Goal: Information Seeking & Learning: Learn about a topic

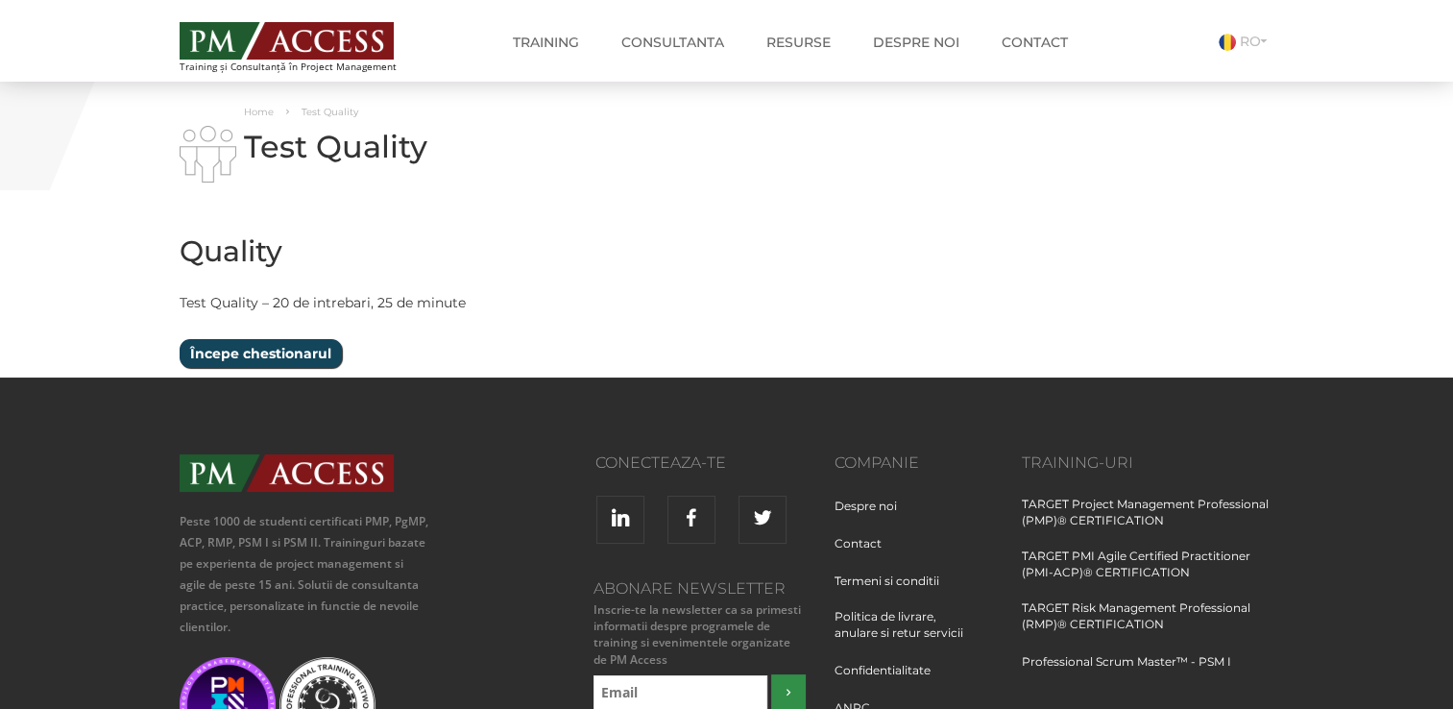
click at [261, 346] on input "Începe chestionarul" at bounding box center [261, 353] width 162 height 29
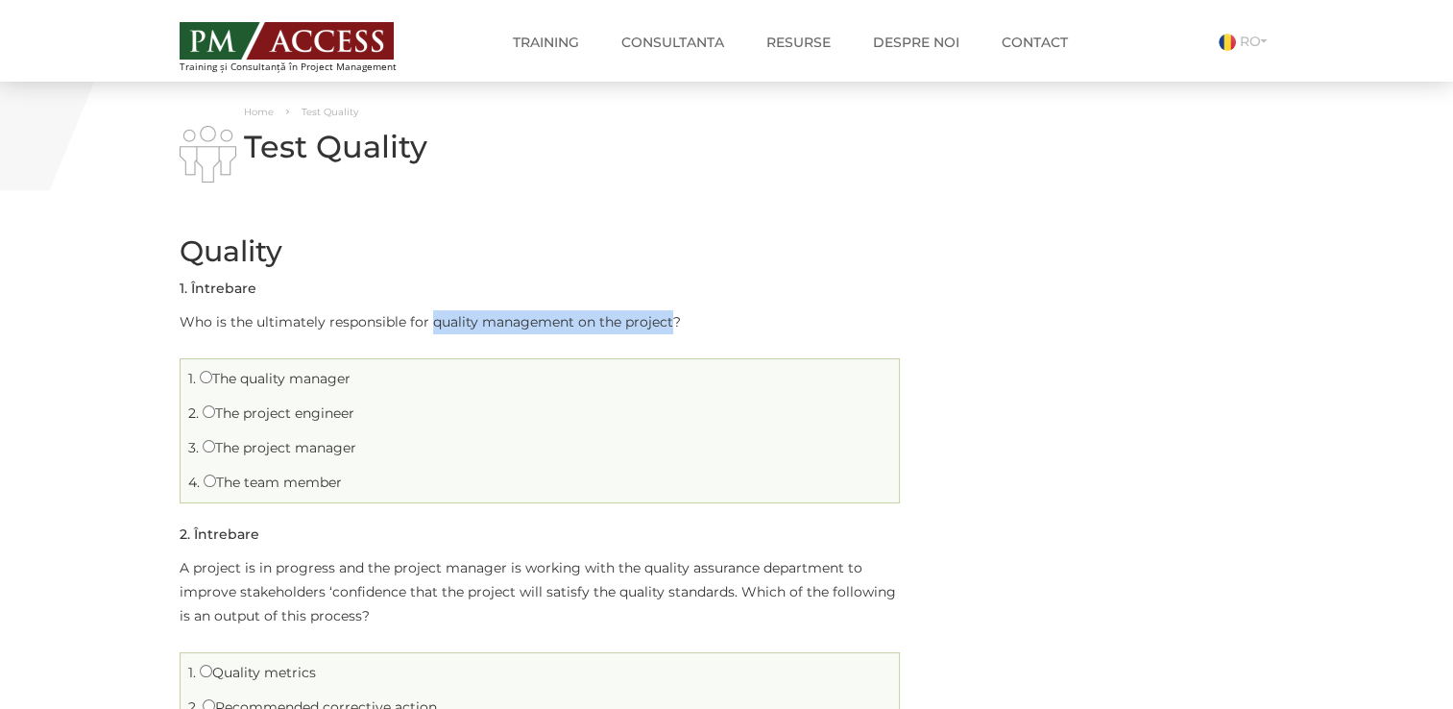
drag, startPoint x: 430, startPoint y: 325, endPoint x: 668, endPoint y: 324, distance: 238.1
click at [668, 324] on p "Who is the ultimately responsible for quality management on the project?" at bounding box center [540, 322] width 720 height 24
click at [192, 454] on span "3." at bounding box center [193, 447] width 11 height 17
click at [204, 447] on input "The project manager" at bounding box center [209, 446] width 12 height 12
radio input "true"
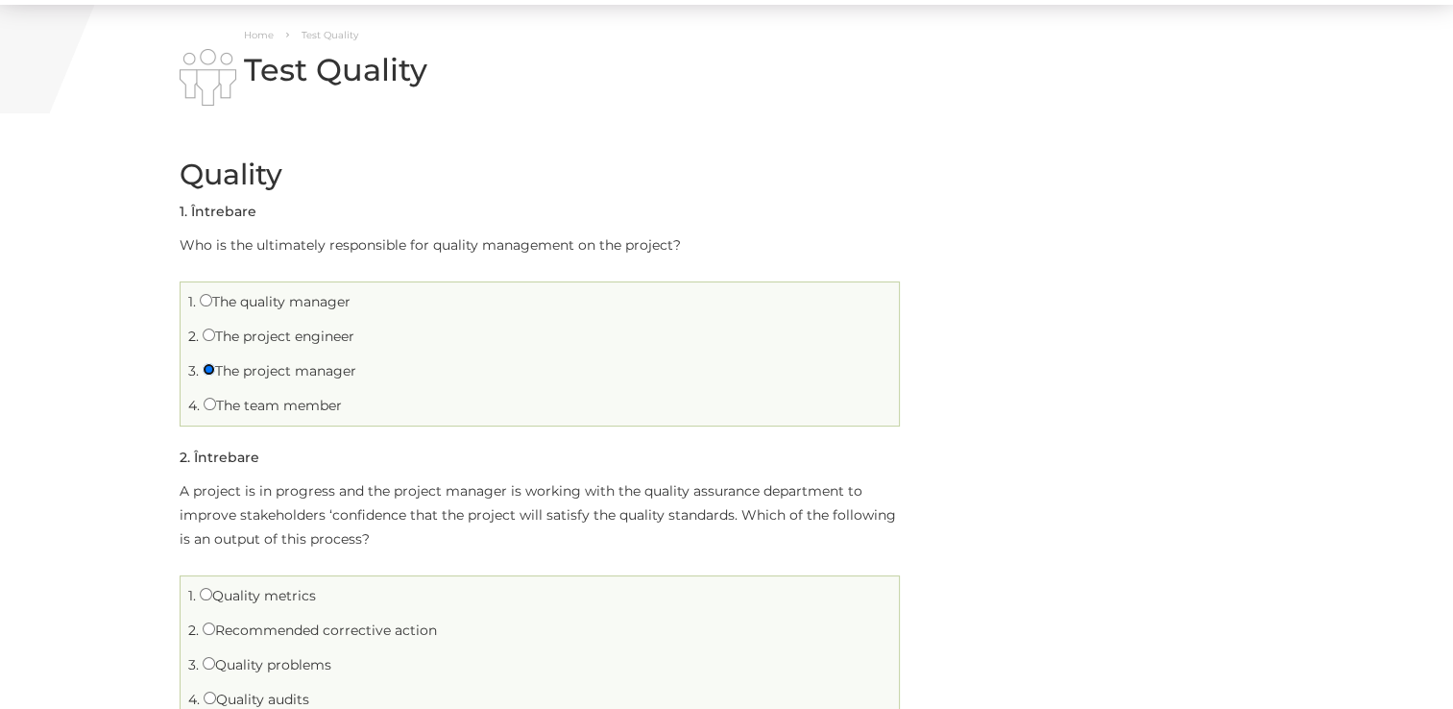
scroll to position [192, 0]
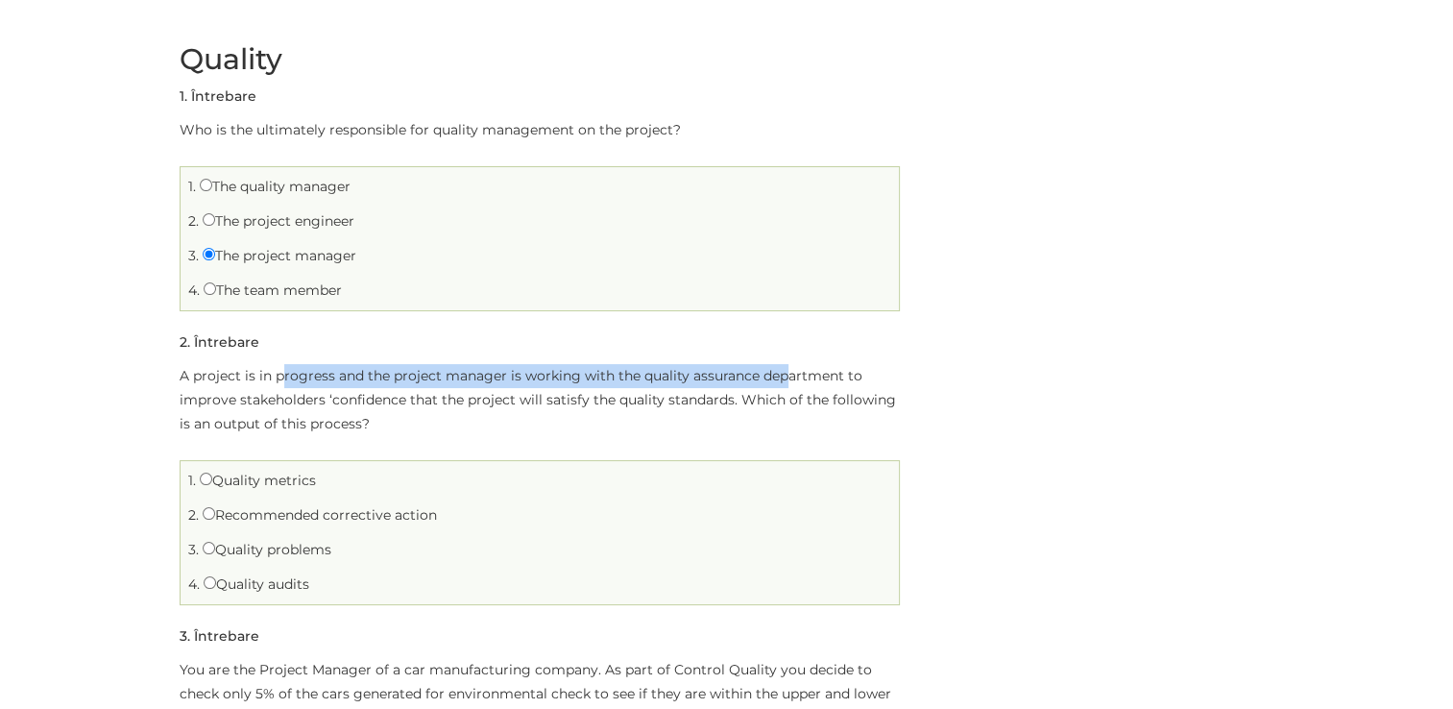
drag, startPoint x: 278, startPoint y: 374, endPoint x: 782, endPoint y: 375, distance: 504.0
click at [782, 375] on p "A project is in progress and the project manager is working with the quality as…" at bounding box center [540, 400] width 720 height 72
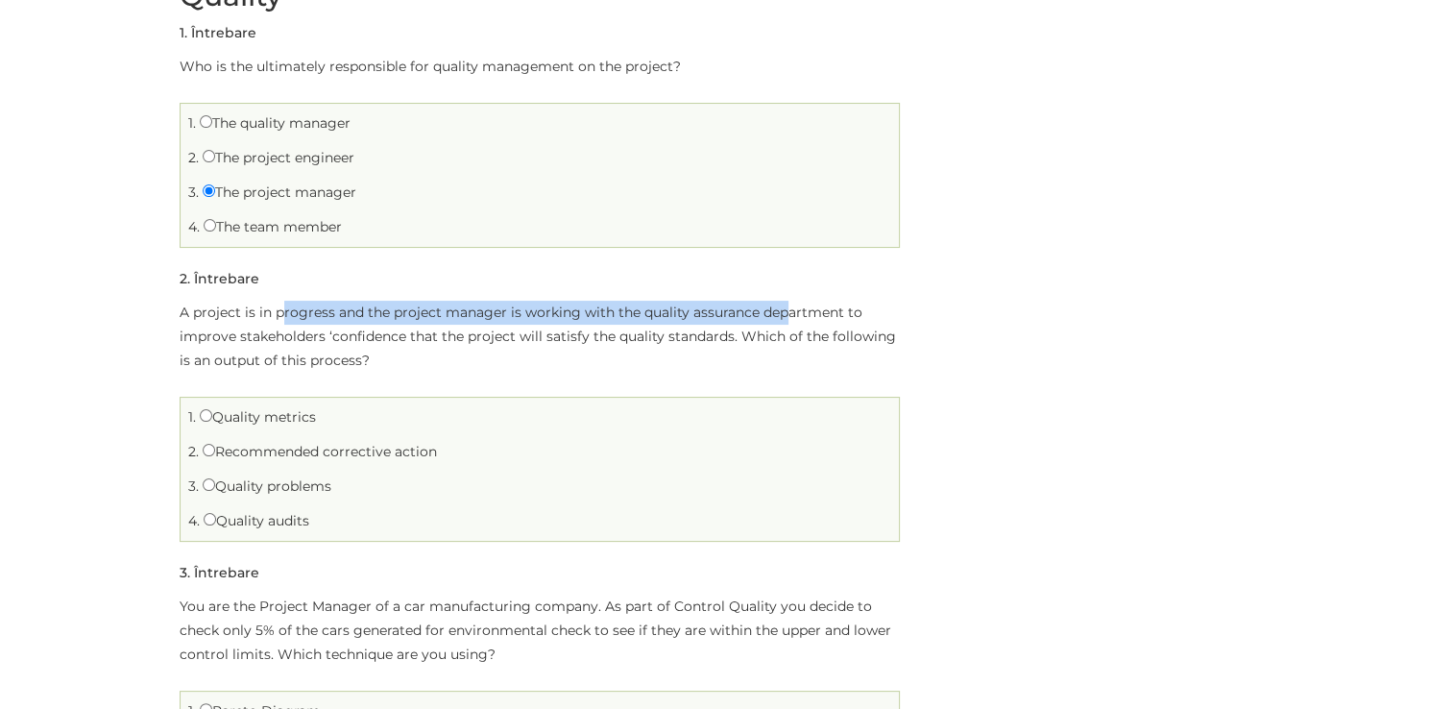
scroll to position [384, 0]
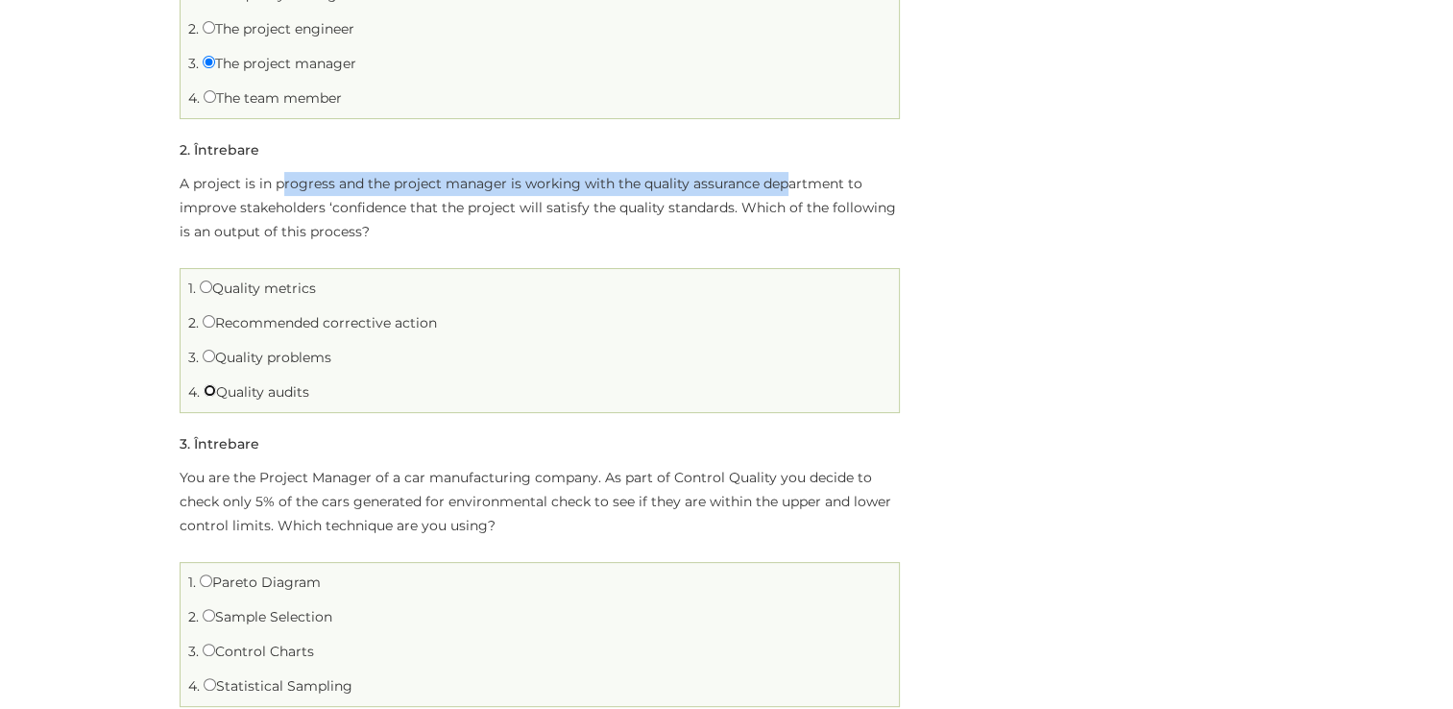
click at [207, 391] on input "Quality audits" at bounding box center [210, 390] width 12 height 12
radio input "true"
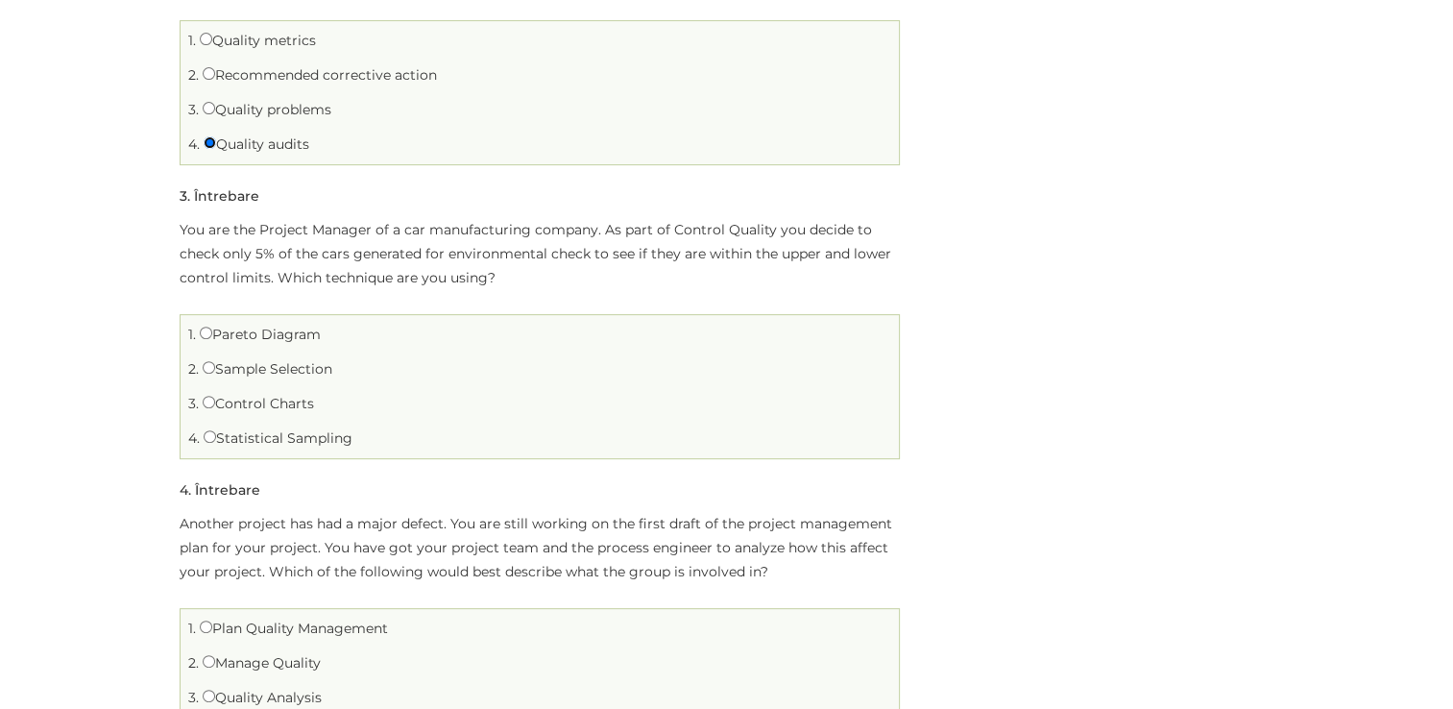
scroll to position [672, 0]
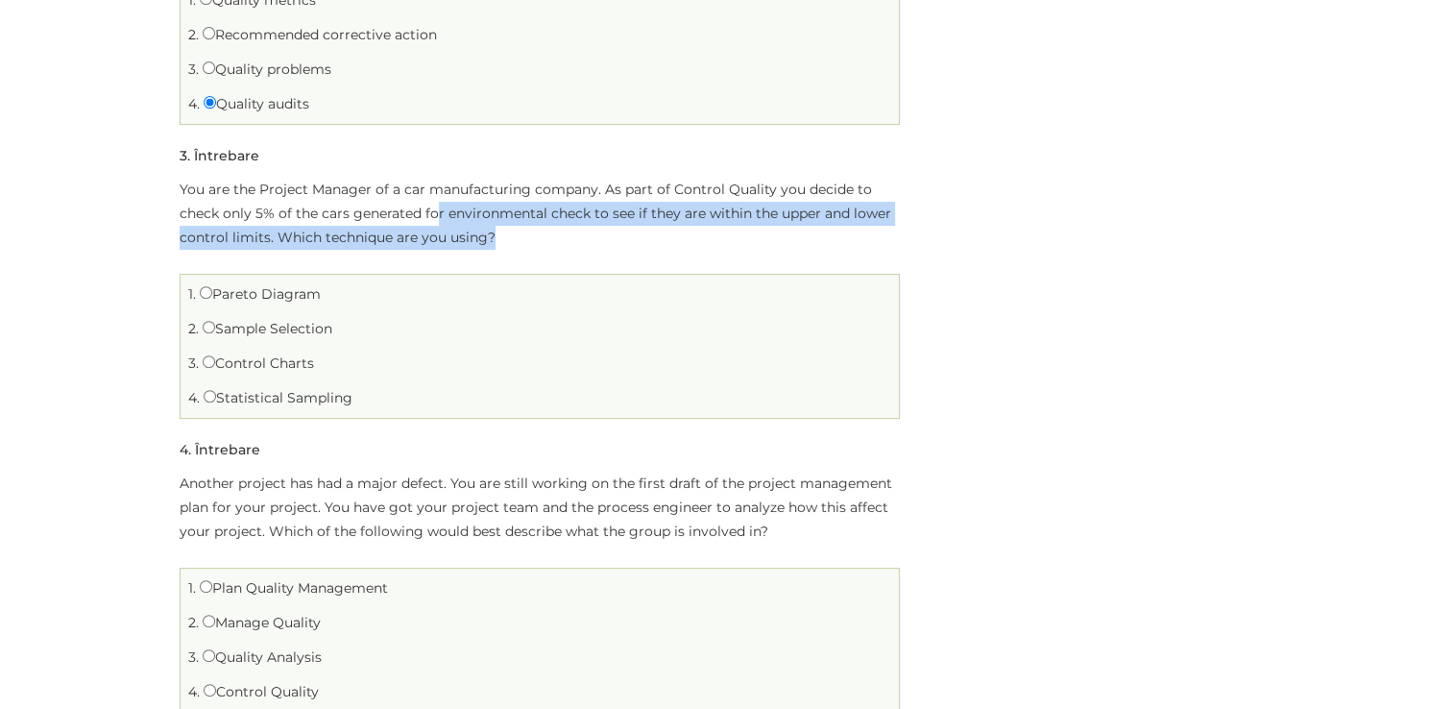
drag, startPoint x: 432, startPoint y: 217, endPoint x: 891, endPoint y: 243, distance: 459.6
click at [891, 243] on p "You are the Project Manager of a car manufacturing company. As part of Control …" at bounding box center [540, 214] width 720 height 72
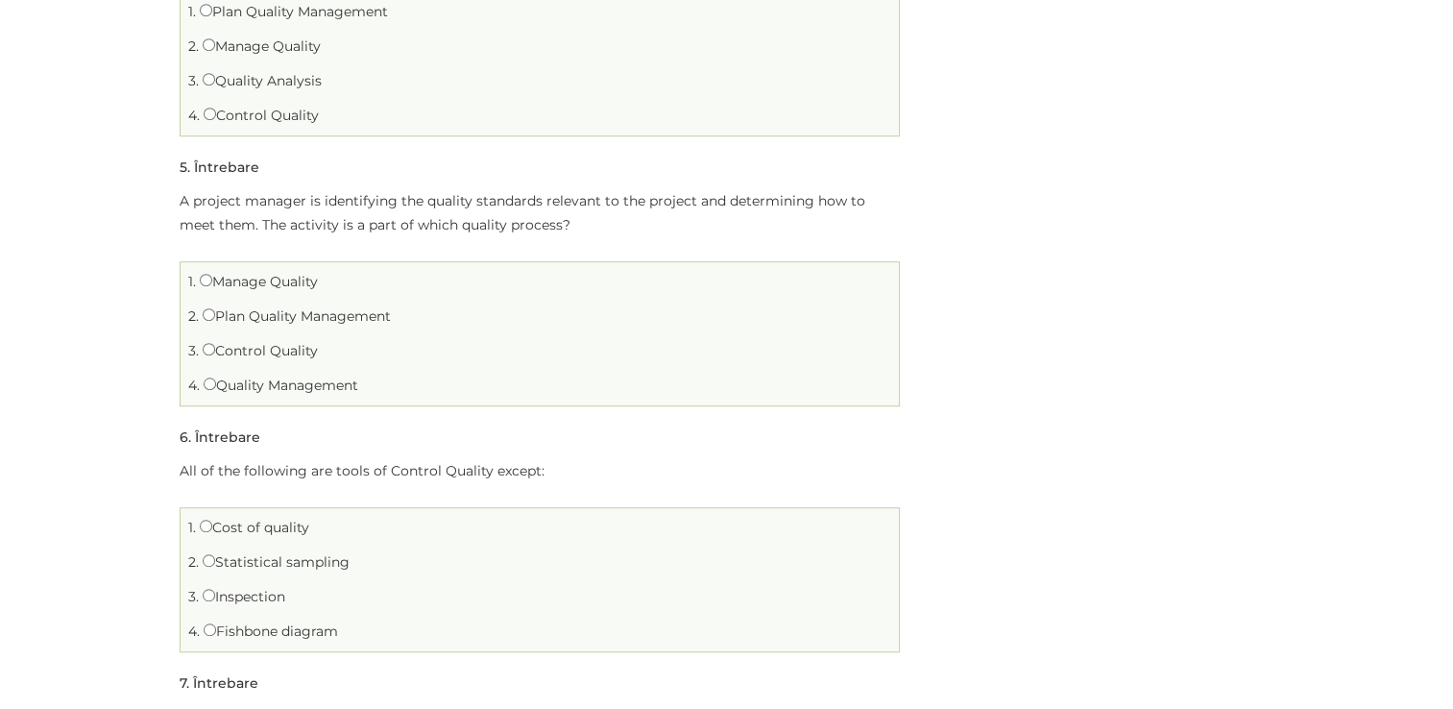
scroll to position [1344, 0]
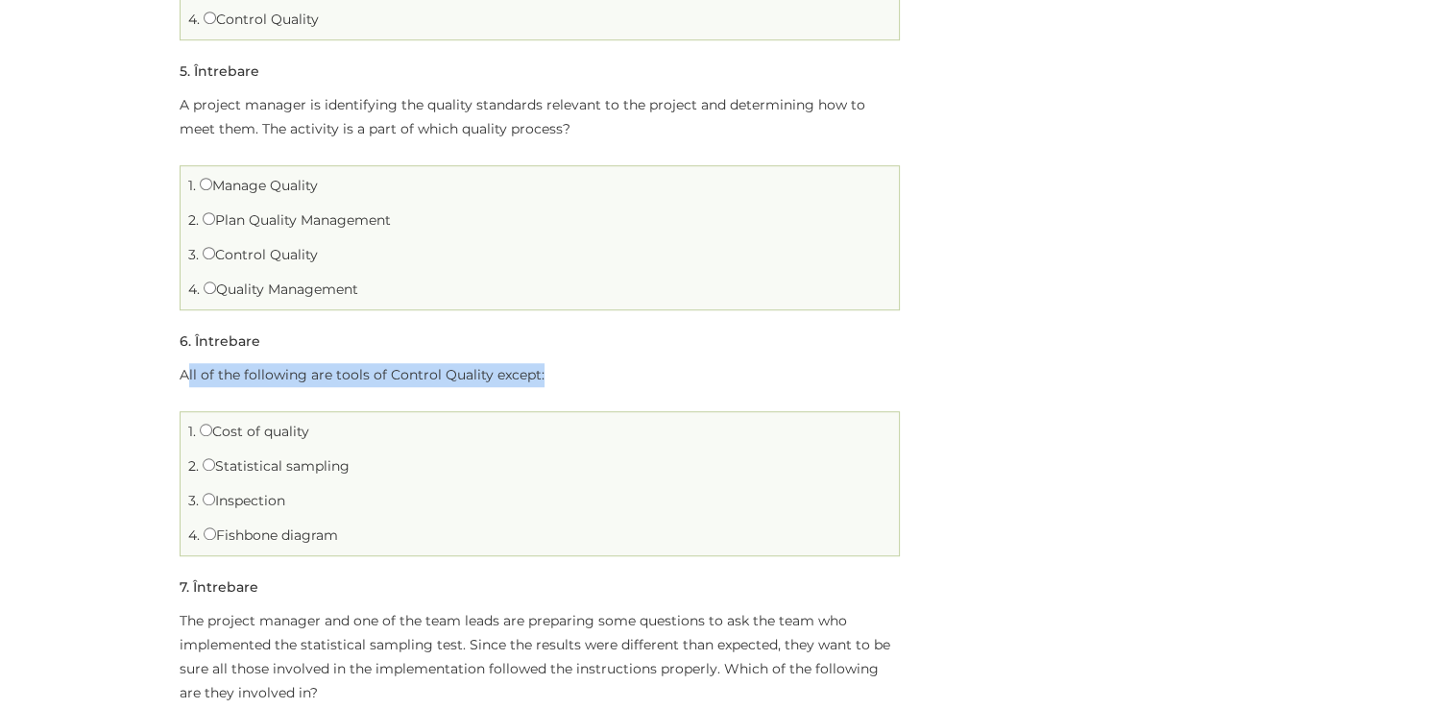
drag, startPoint x: 187, startPoint y: 373, endPoint x: 662, endPoint y: 371, distance: 475.2
click at [662, 371] on p "All of the following are tools of Control Quality except:" at bounding box center [540, 375] width 720 height 24
click at [205, 428] on input "Cost of quality" at bounding box center [206, 429] width 12 height 12
radio input "true"
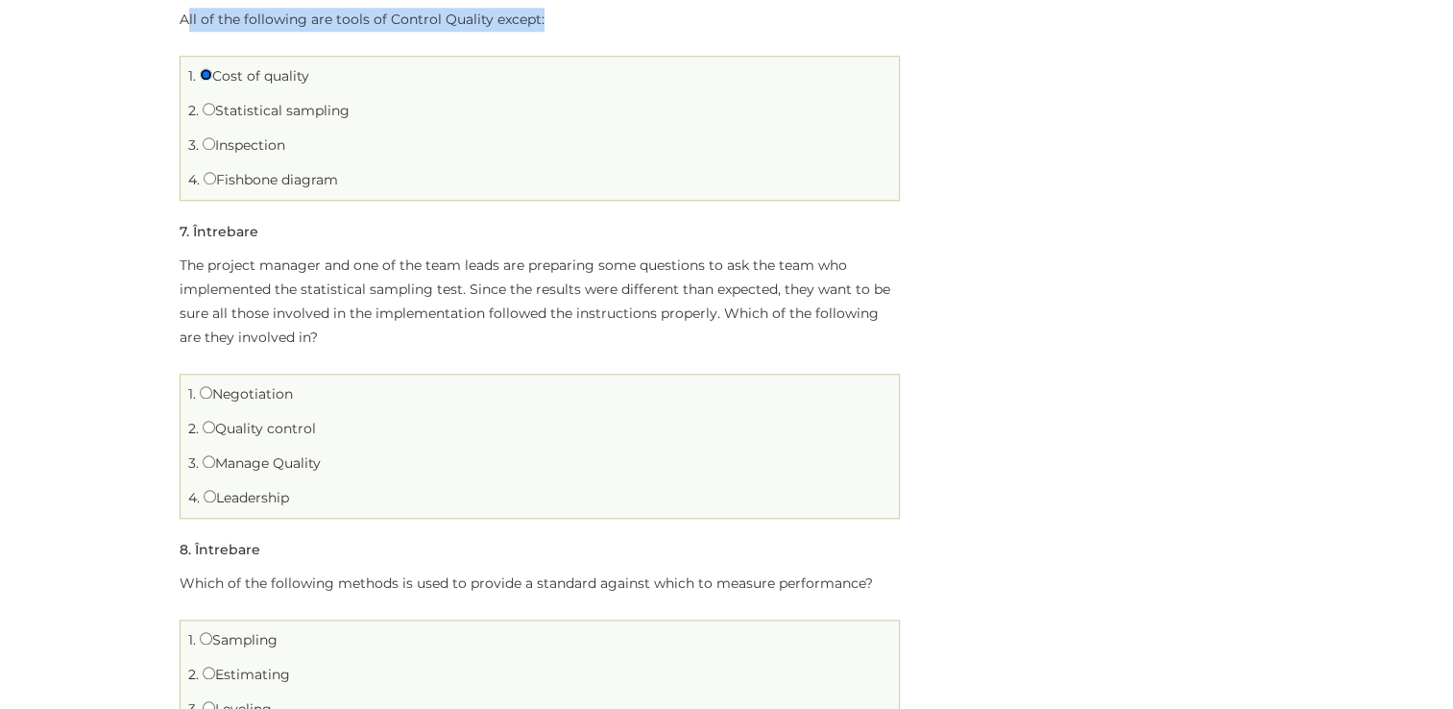
scroll to position [1728, 0]
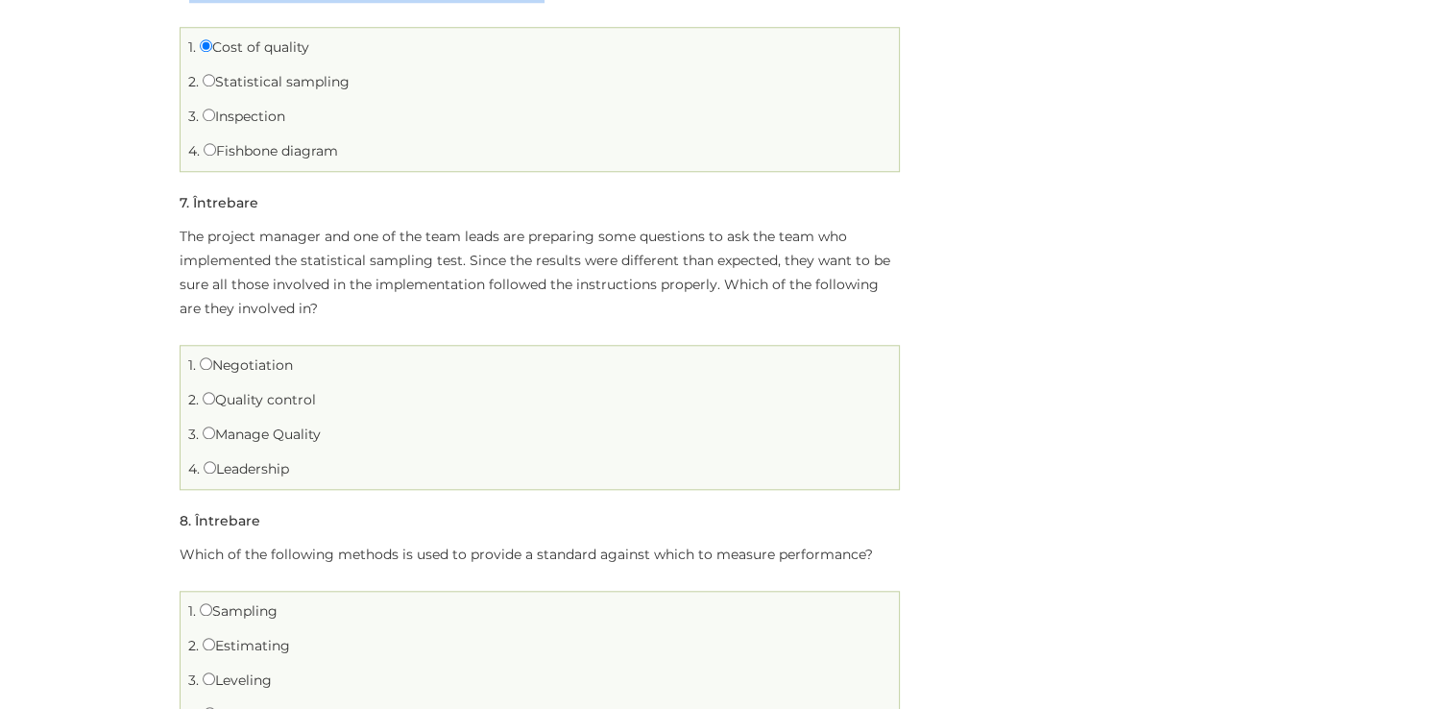
drag, startPoint x: 223, startPoint y: 365, endPoint x: 405, endPoint y: 459, distance: 205.2
click at [405, 459] on ul "1. Negotiation 2. Quality control 3. 4." at bounding box center [540, 417] width 720 height 145
drag, startPoint x: 405, startPoint y: 459, endPoint x: 376, endPoint y: 359, distance: 103.9
click at [377, 357] on li "1. Negotiation" at bounding box center [539, 365] width 709 height 30
click at [204, 429] on input "Manage Quality" at bounding box center [209, 432] width 12 height 12
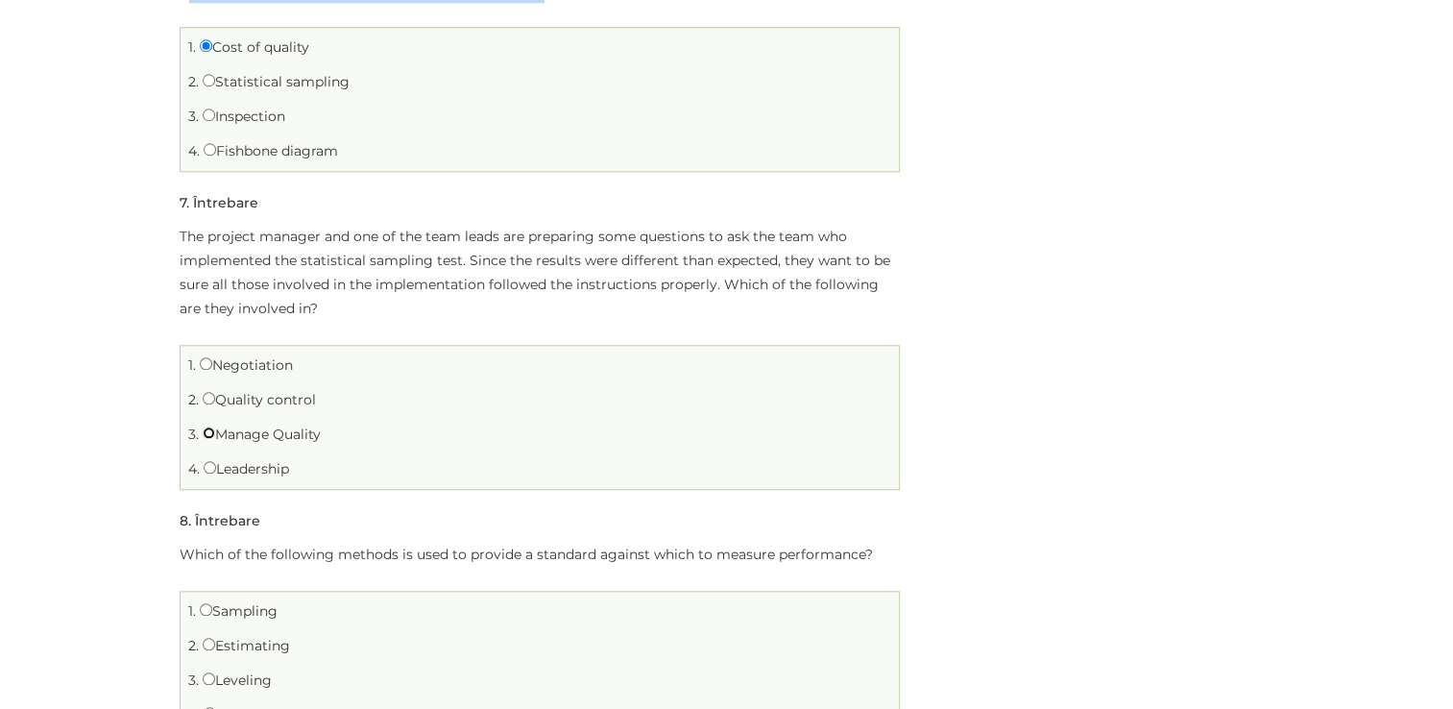
radio input "true"
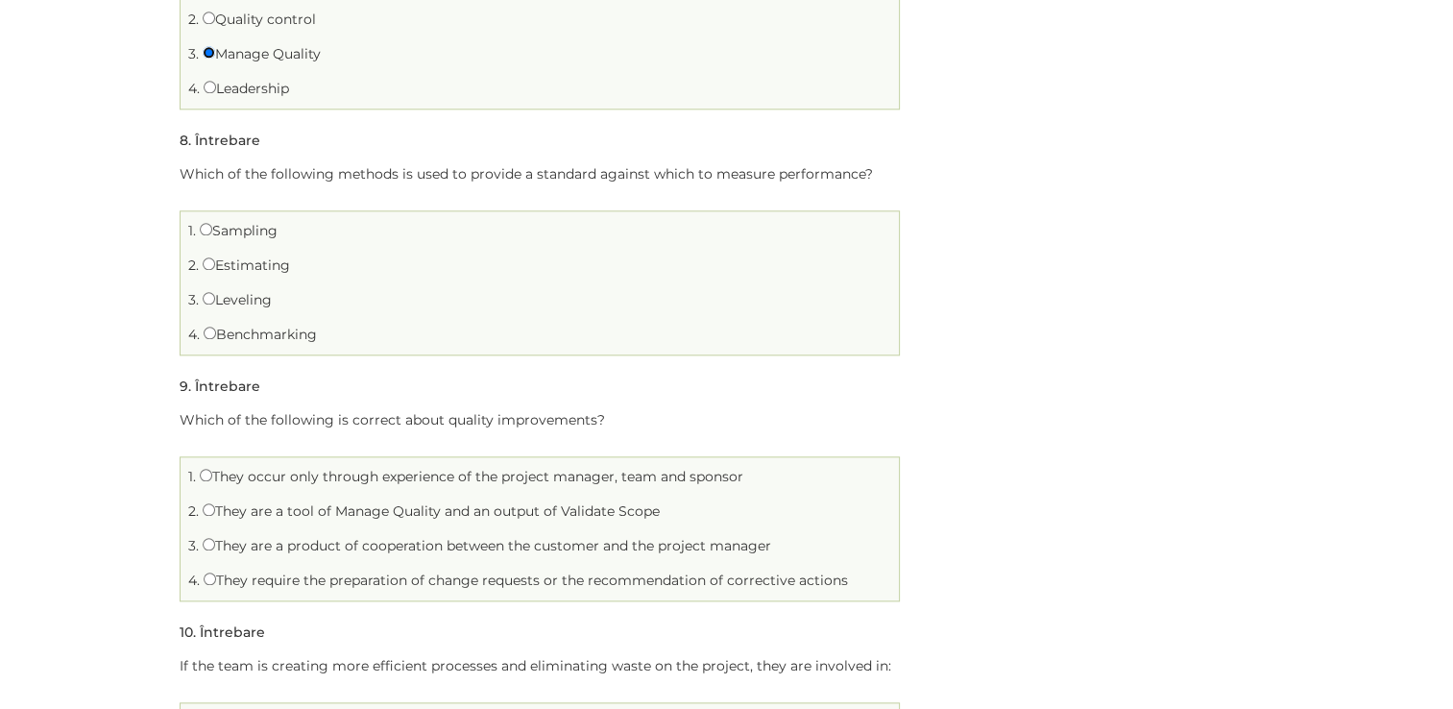
scroll to position [2112, 0]
click at [637, 176] on p "Which of the following methods is used to provide a standard against which to m…" at bounding box center [540, 170] width 720 height 24
click at [613, 167] on p "Which of the following methods is used to provide a standard against which to m…" at bounding box center [540, 170] width 720 height 24
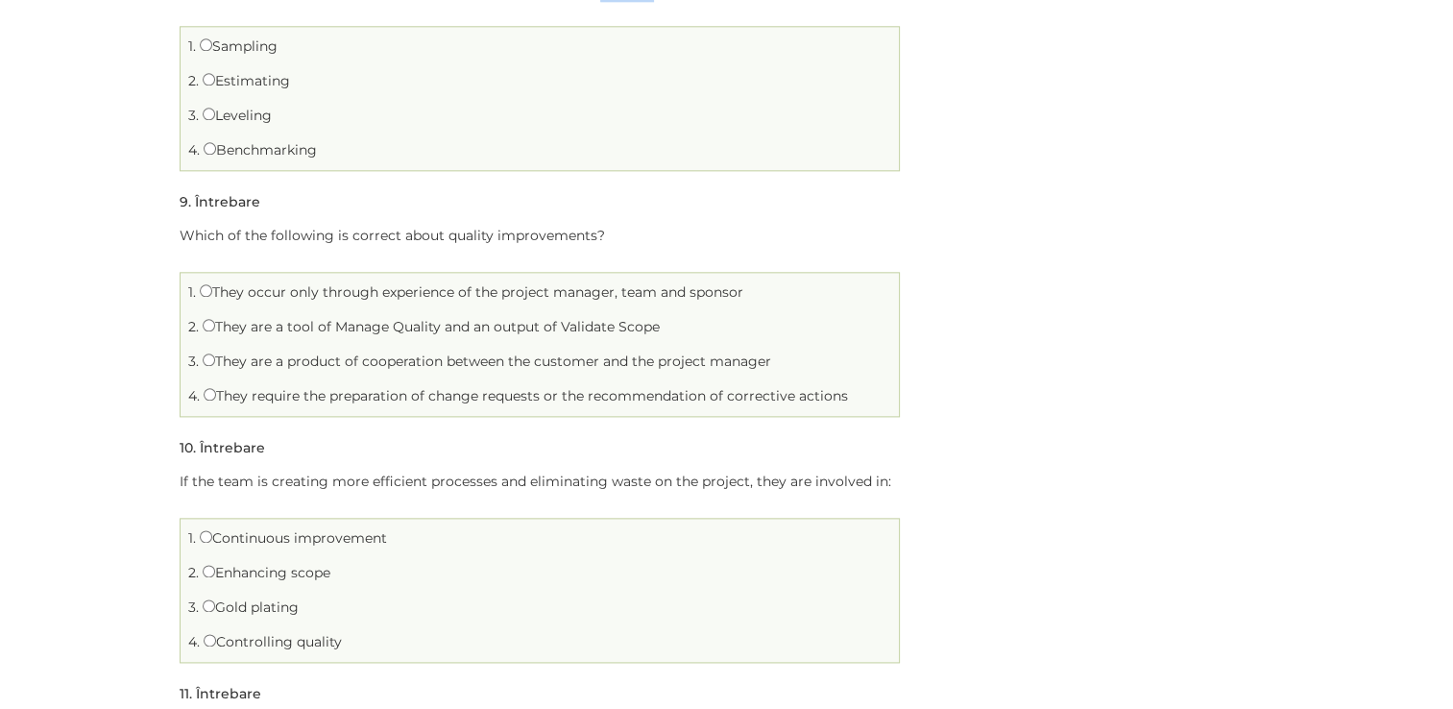
scroll to position [2304, 0]
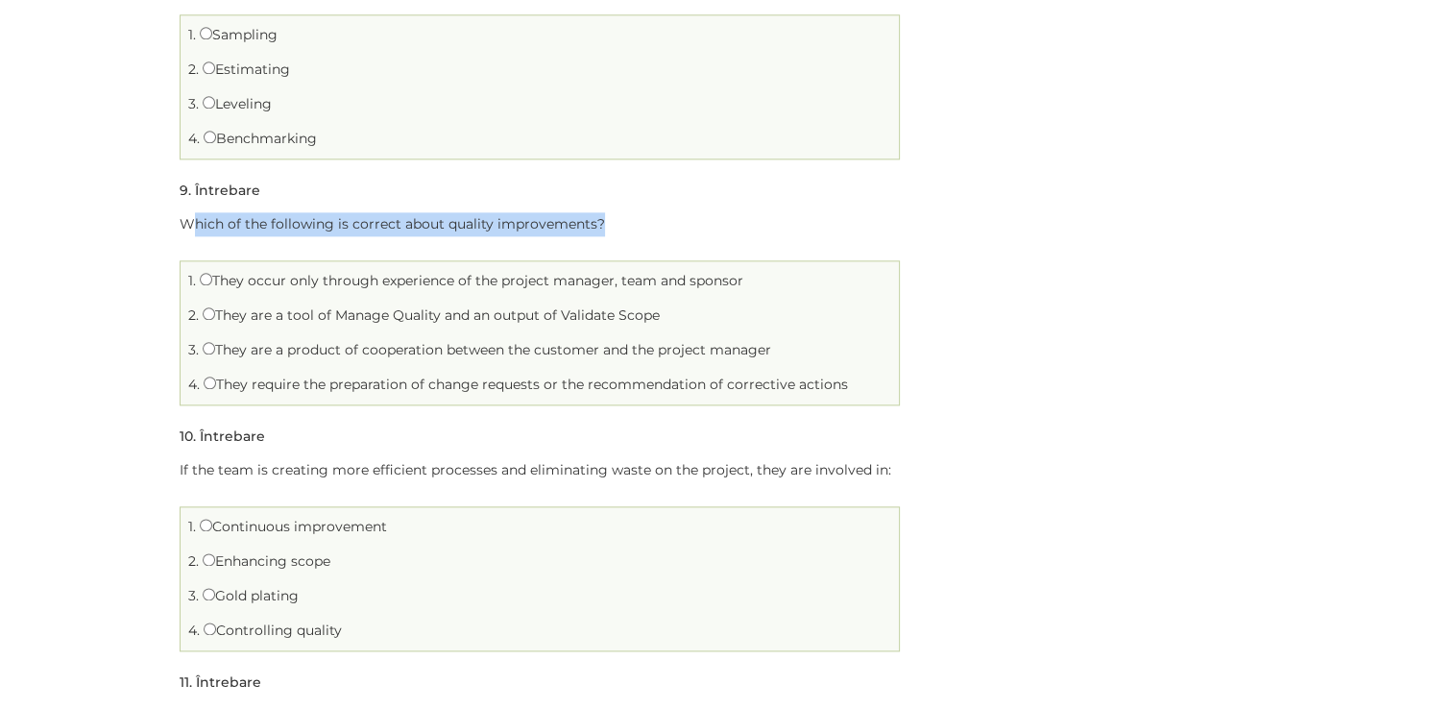
drag, startPoint x: 198, startPoint y: 232, endPoint x: 702, endPoint y: 204, distance: 504.8
click at [702, 204] on li "Întrebarea 9 din 20 9 . Întrebare Which of the following is correct about quali…" at bounding box center [540, 292] width 720 height 227
click at [207, 381] on input "They require the preparation of change requests or the recommendation of correc…" at bounding box center [210, 382] width 12 height 12
radio input "true"
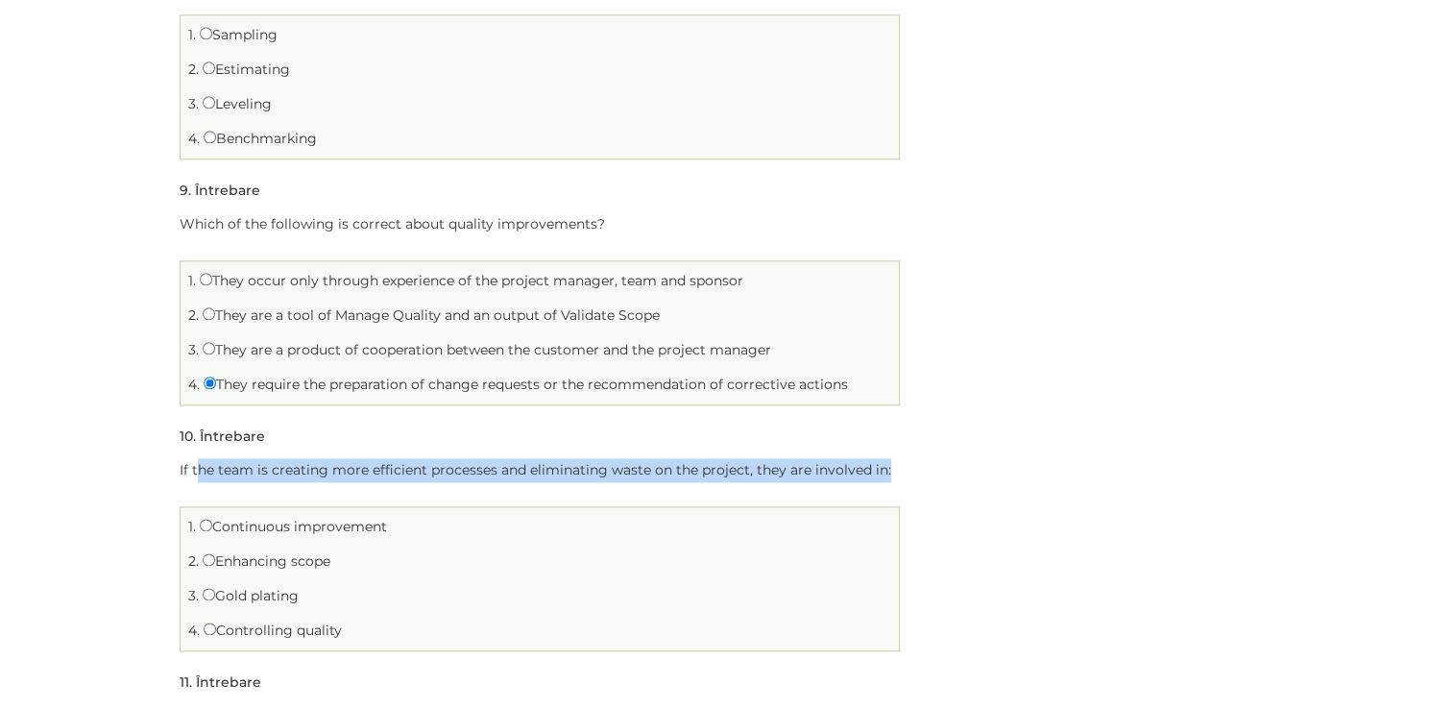
drag, startPoint x: 196, startPoint y: 477, endPoint x: 885, endPoint y: 461, distance: 689.5
click at [885, 461] on p "If the team is creating more efficient processes and eliminating waste on the p…" at bounding box center [540, 470] width 720 height 24
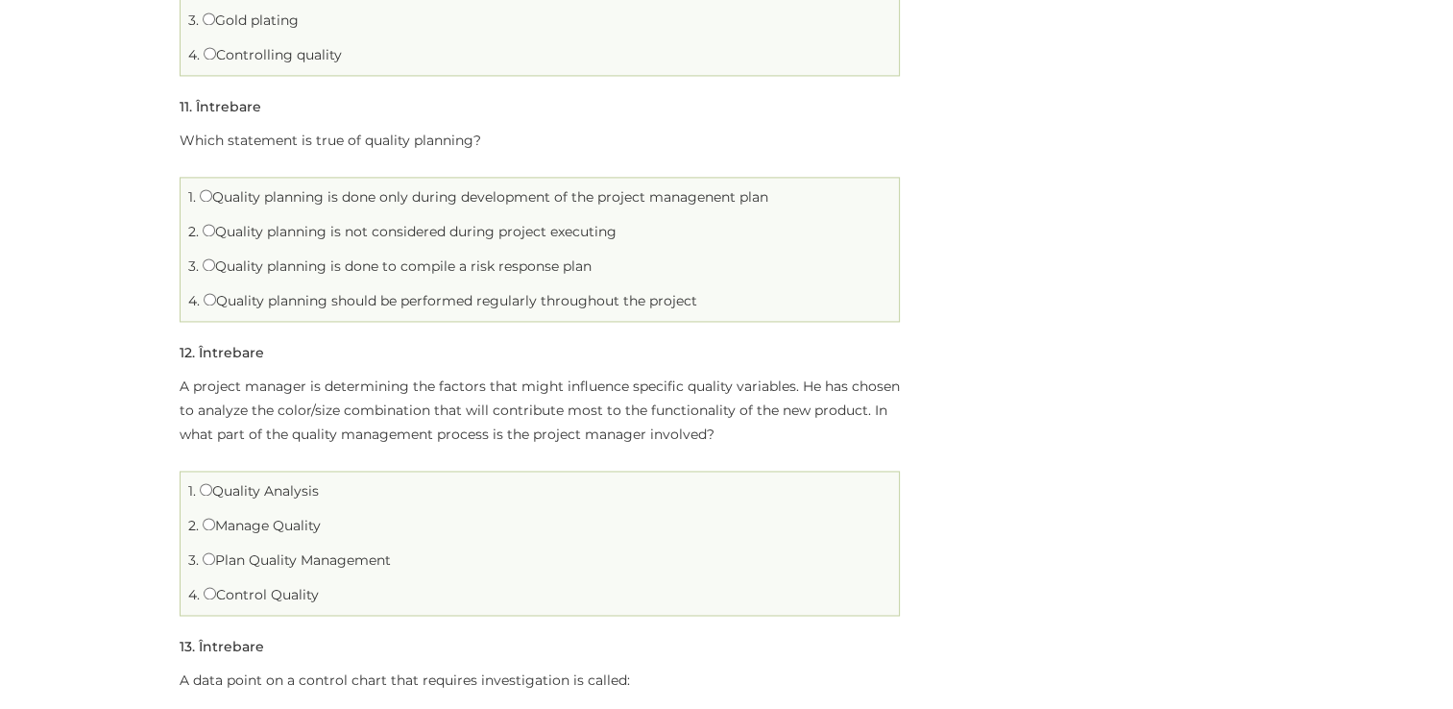
scroll to position [2880, 0]
drag, startPoint x: 360, startPoint y: 135, endPoint x: 516, endPoint y: 135, distance: 156.5
click at [516, 135] on p "Which statement is true of quality planning?" at bounding box center [540, 140] width 720 height 24
drag, startPoint x: 228, startPoint y: 228, endPoint x: 710, endPoint y: 232, distance: 482.0
click at [710, 232] on li "2. Quality planning is not considered during project executing" at bounding box center [539, 231] width 709 height 30
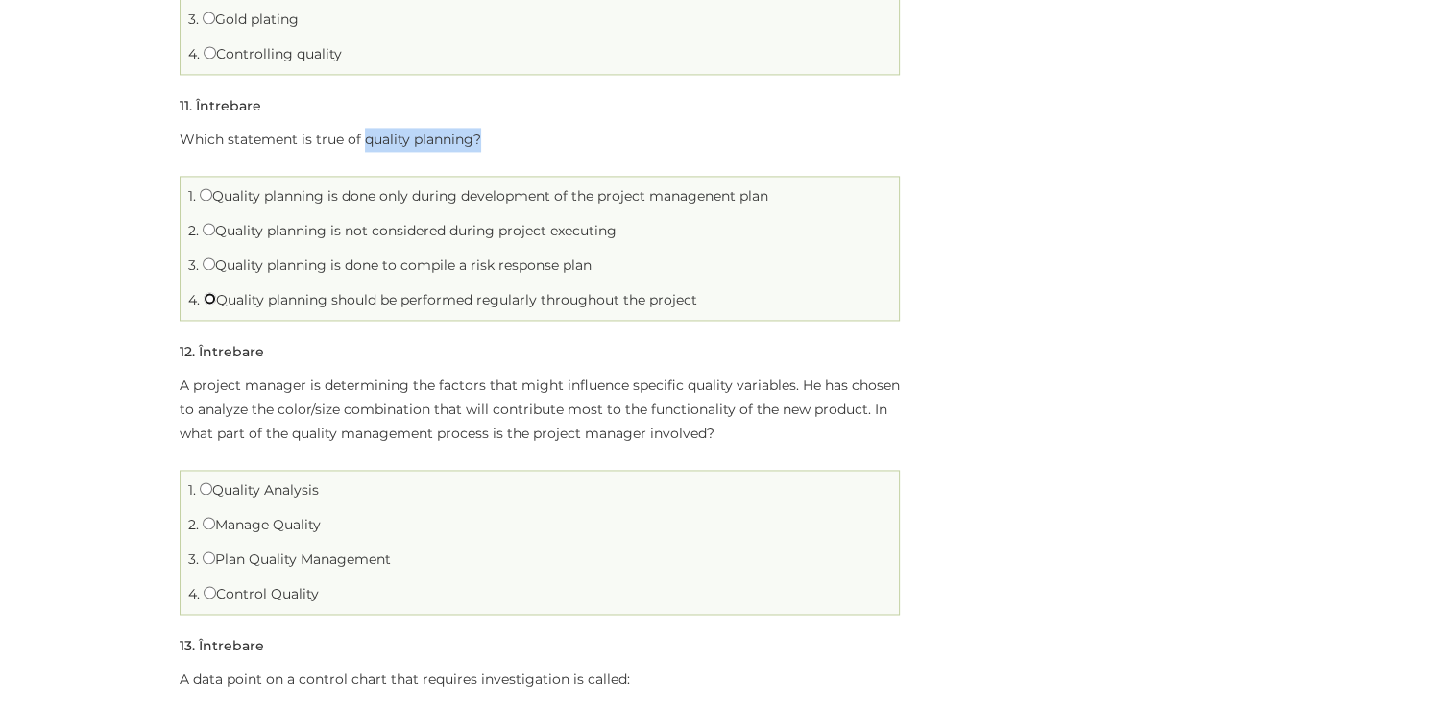
click at [207, 294] on input "Quality planning should be performed regularly throughout the project" at bounding box center [210, 298] width 12 height 12
radio input "true"
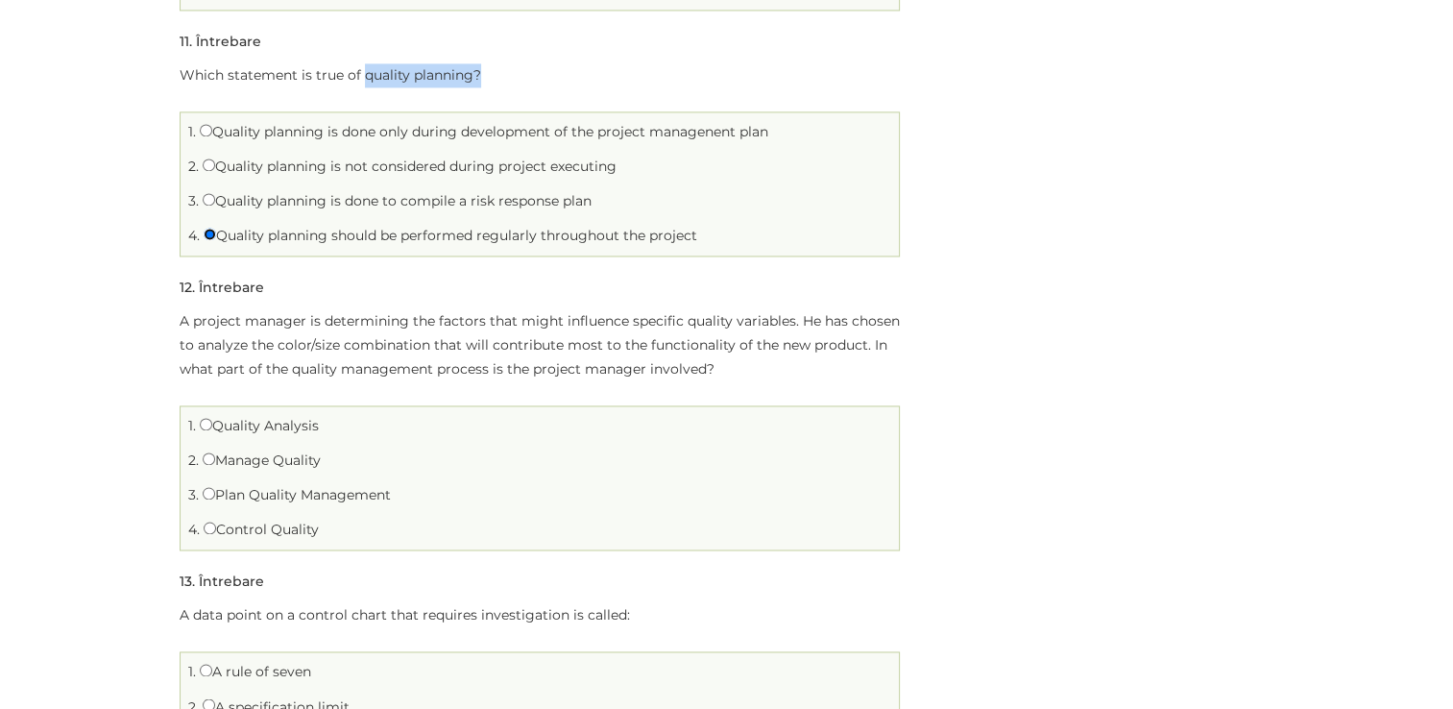
scroll to position [2976, 0]
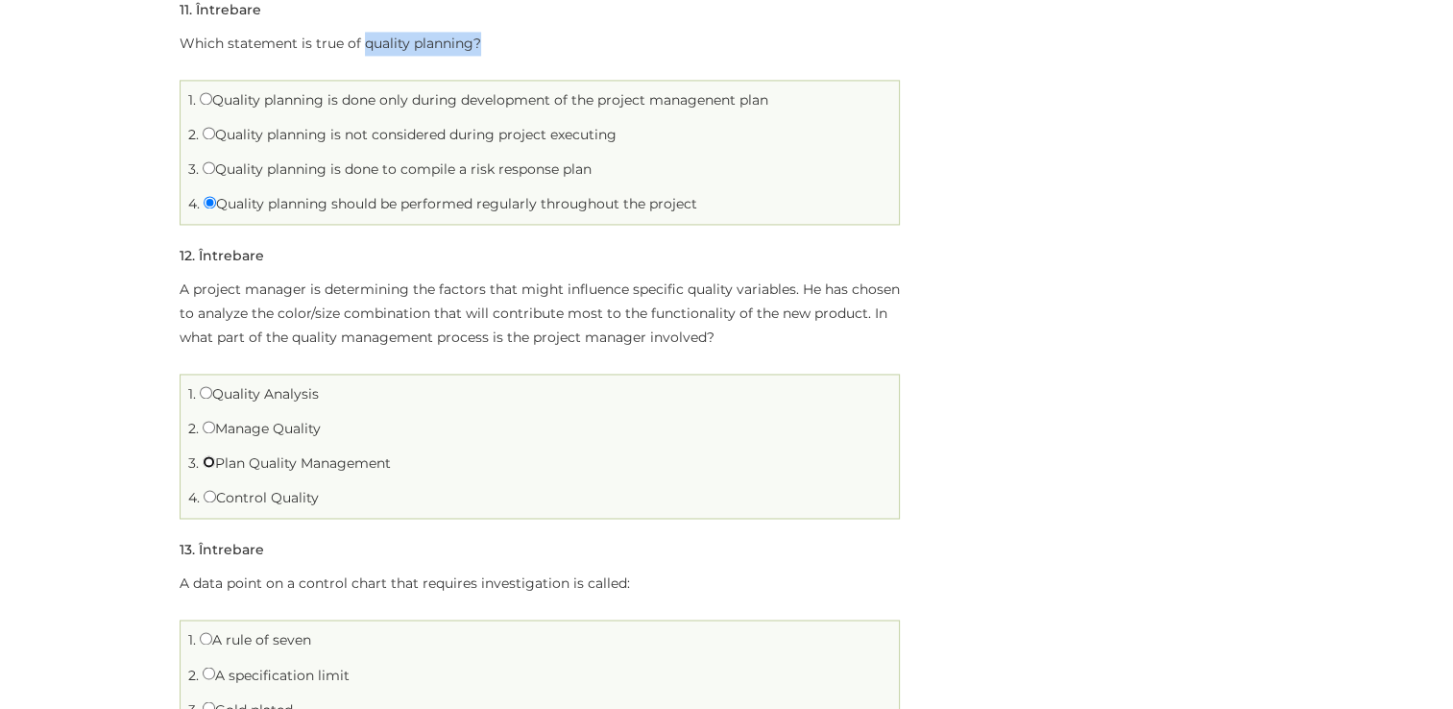
click at [205, 456] on input "Plan Quality Management" at bounding box center [209, 461] width 12 height 12
radio input "true"
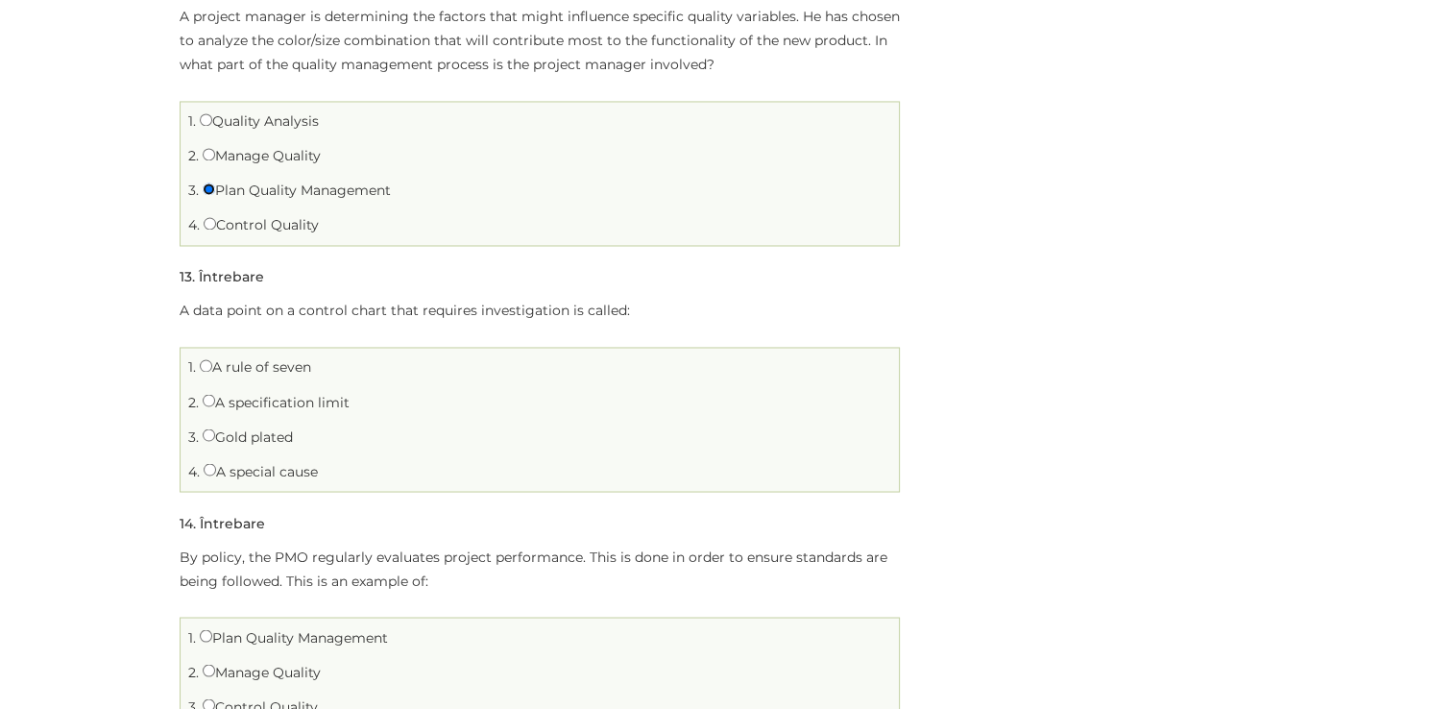
scroll to position [3264, 0]
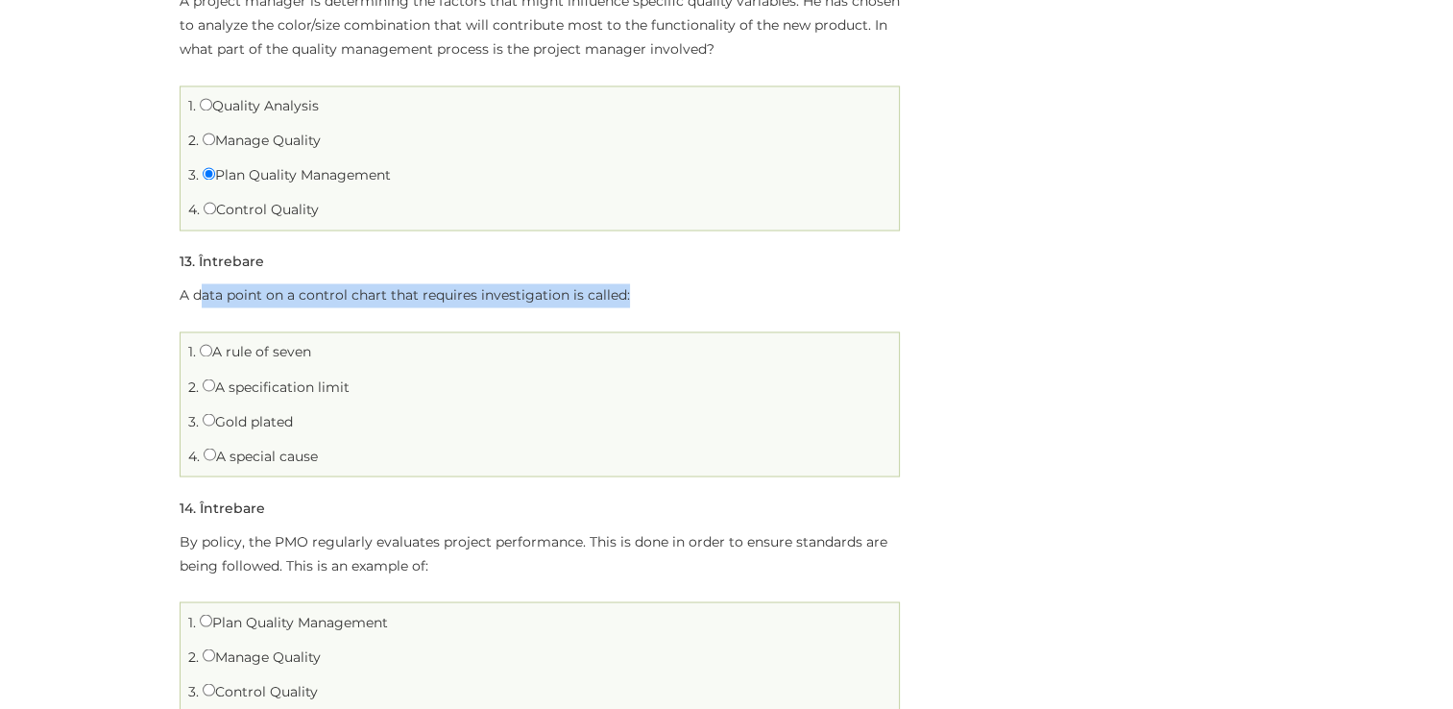
drag, startPoint x: 197, startPoint y: 294, endPoint x: 653, endPoint y: 298, distance: 456.0
click at [653, 298] on p "A data point on a control chart that requires investigation is called:" at bounding box center [540, 295] width 720 height 24
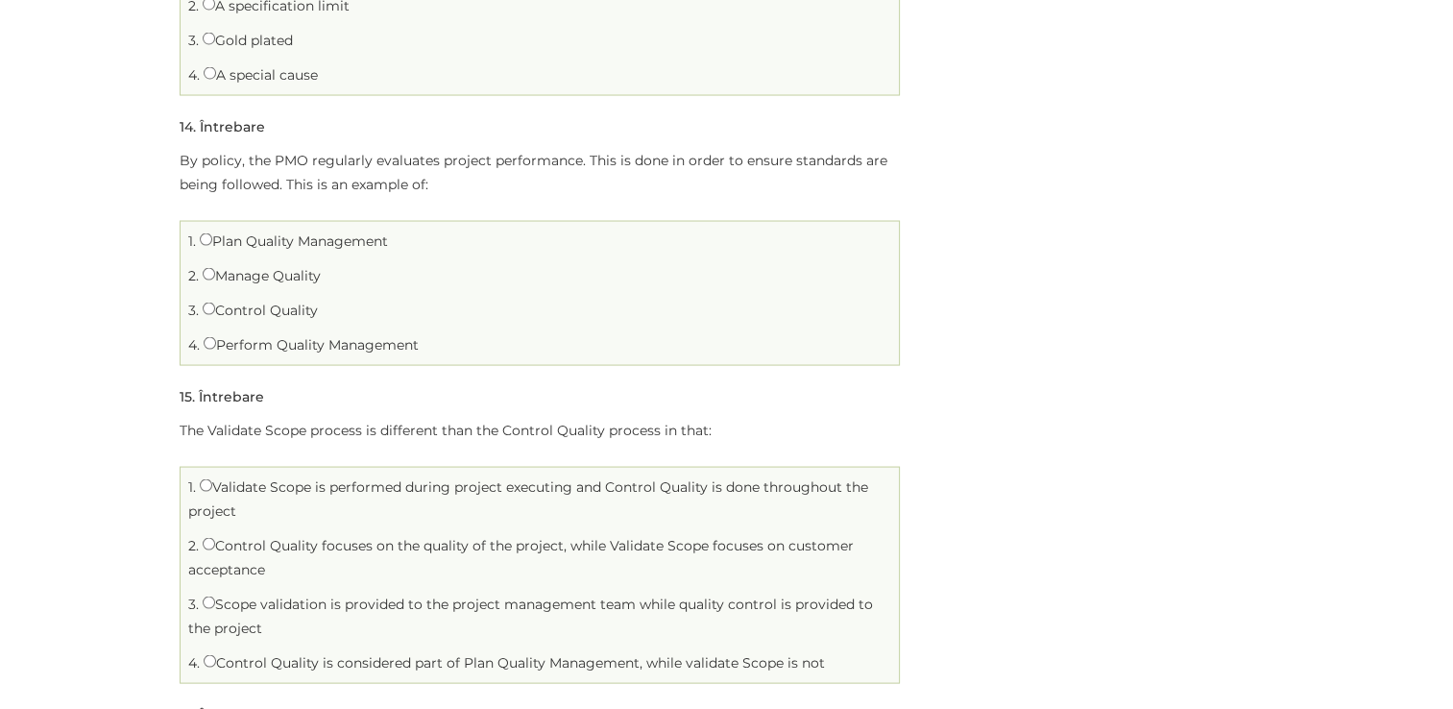
scroll to position [3648, 0]
click at [203, 272] on input "Manage Quality" at bounding box center [209, 270] width 12 height 12
radio input "true"
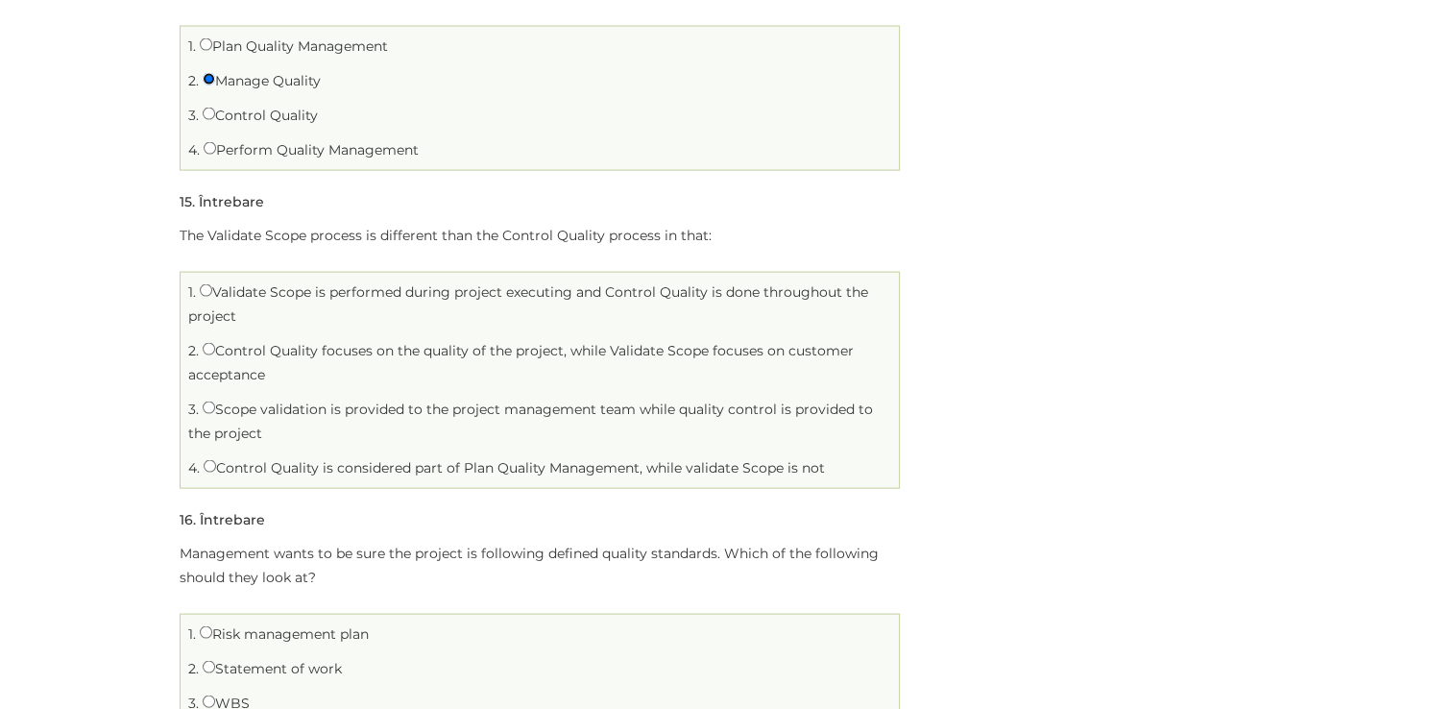
scroll to position [3840, 0]
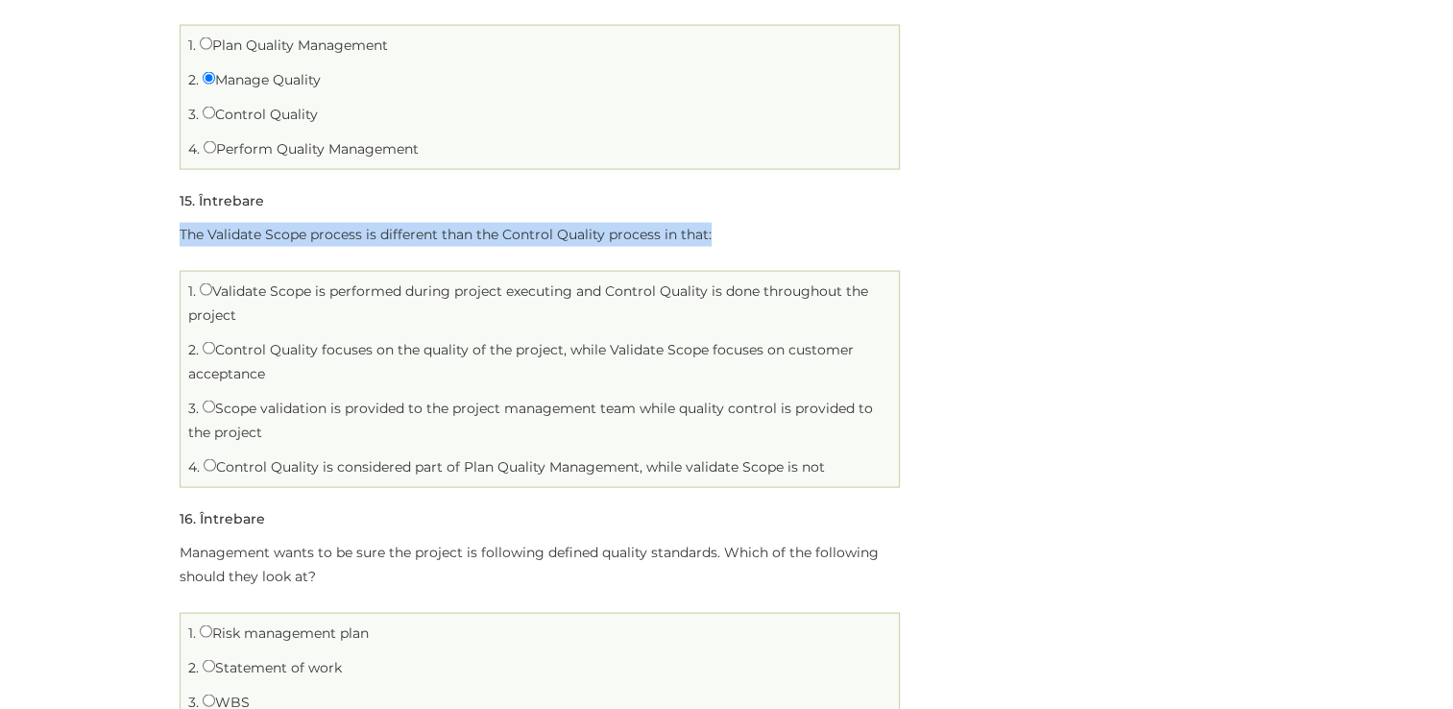
drag, startPoint x: 177, startPoint y: 229, endPoint x: 946, endPoint y: 235, distance: 769.0
click at [206, 286] on input "Validate Scope is performed during project executing and Control Quality is don…" at bounding box center [206, 289] width 12 height 12
radio input "true"
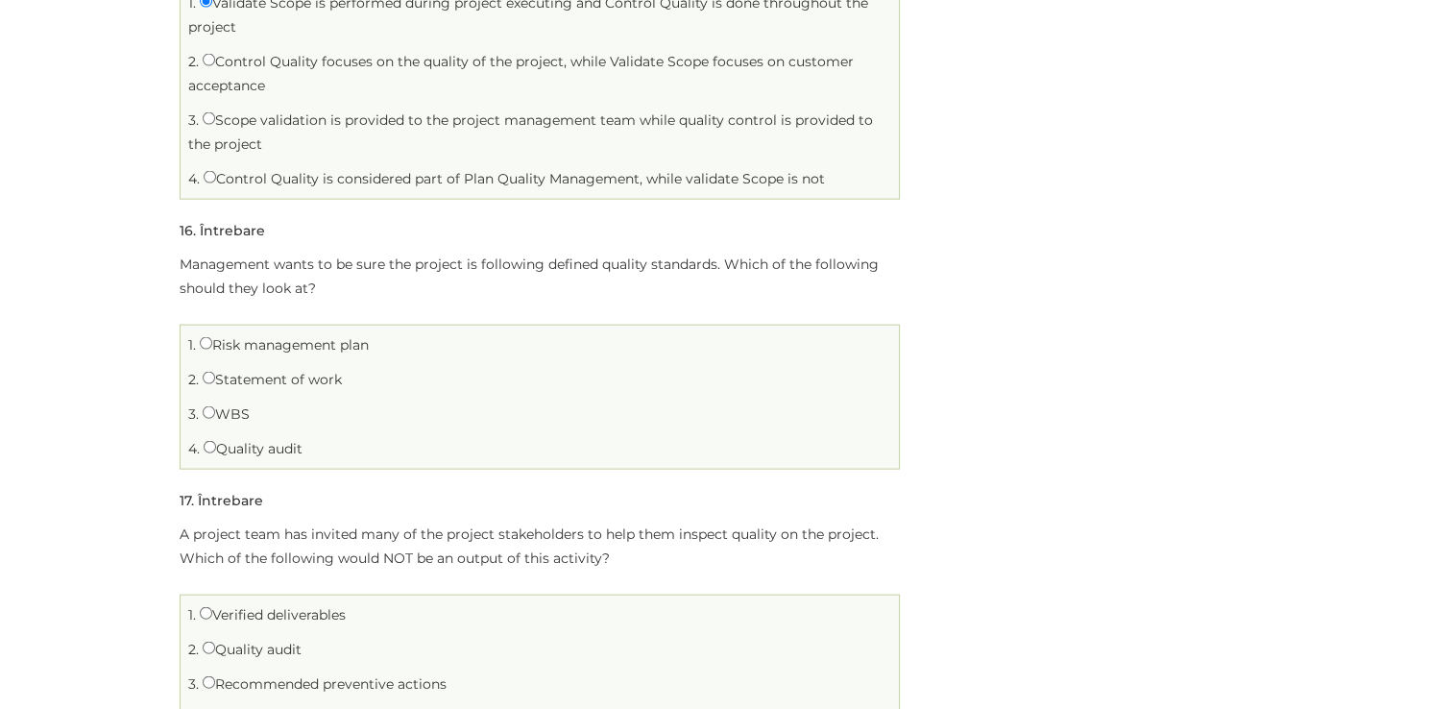
click at [207, 448] on label "Quality audit" at bounding box center [253, 448] width 99 height 17
click at [207, 448] on input "Quality audit" at bounding box center [210, 447] width 12 height 12
radio input "true"
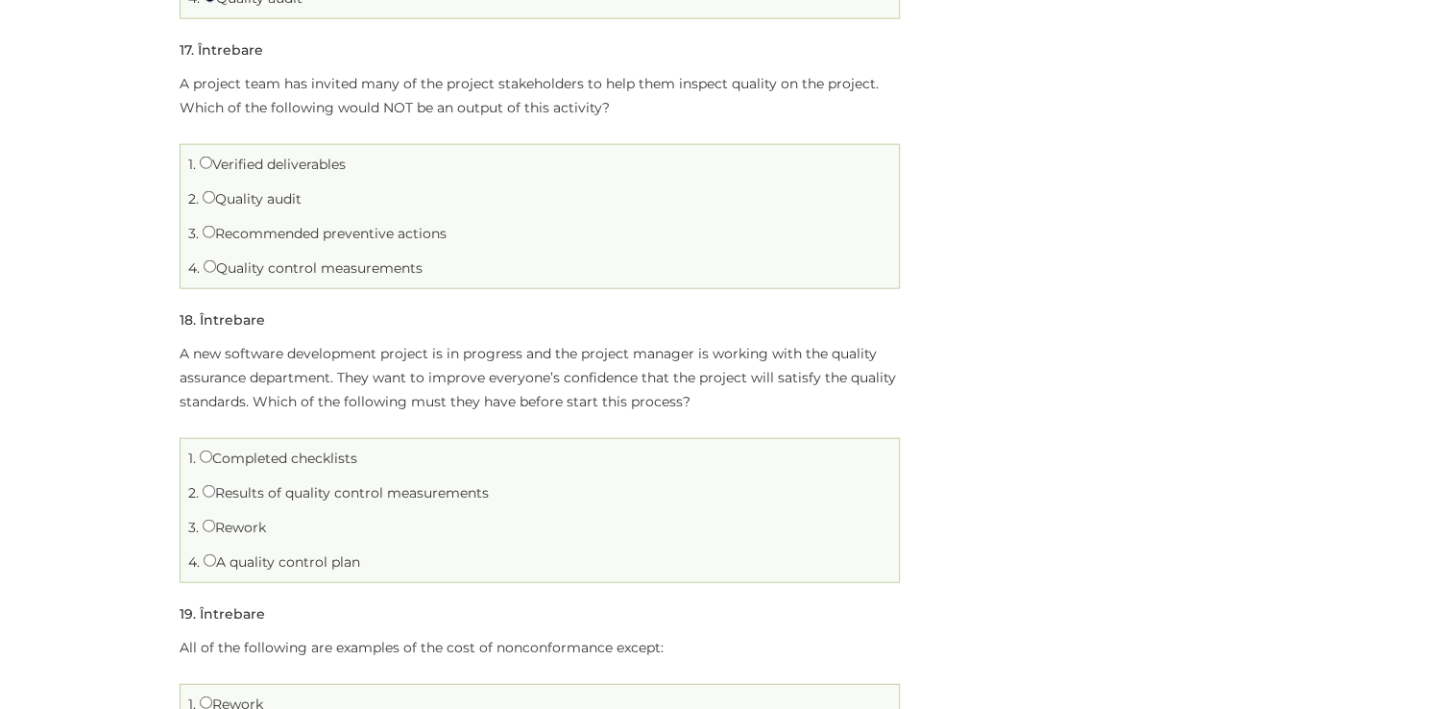
scroll to position [4608, 0]
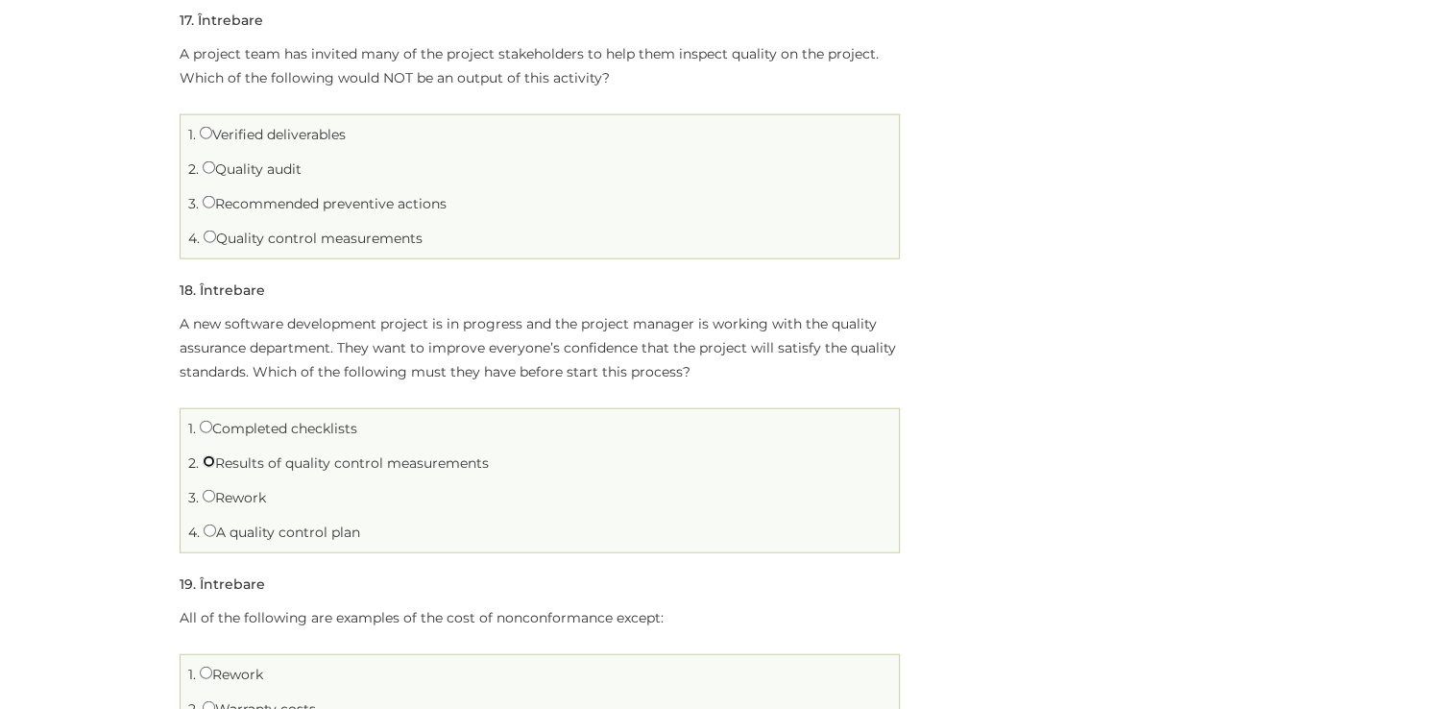
click at [211, 455] on input "Results of quality control measurements" at bounding box center [209, 461] width 12 height 12
radio input "true"
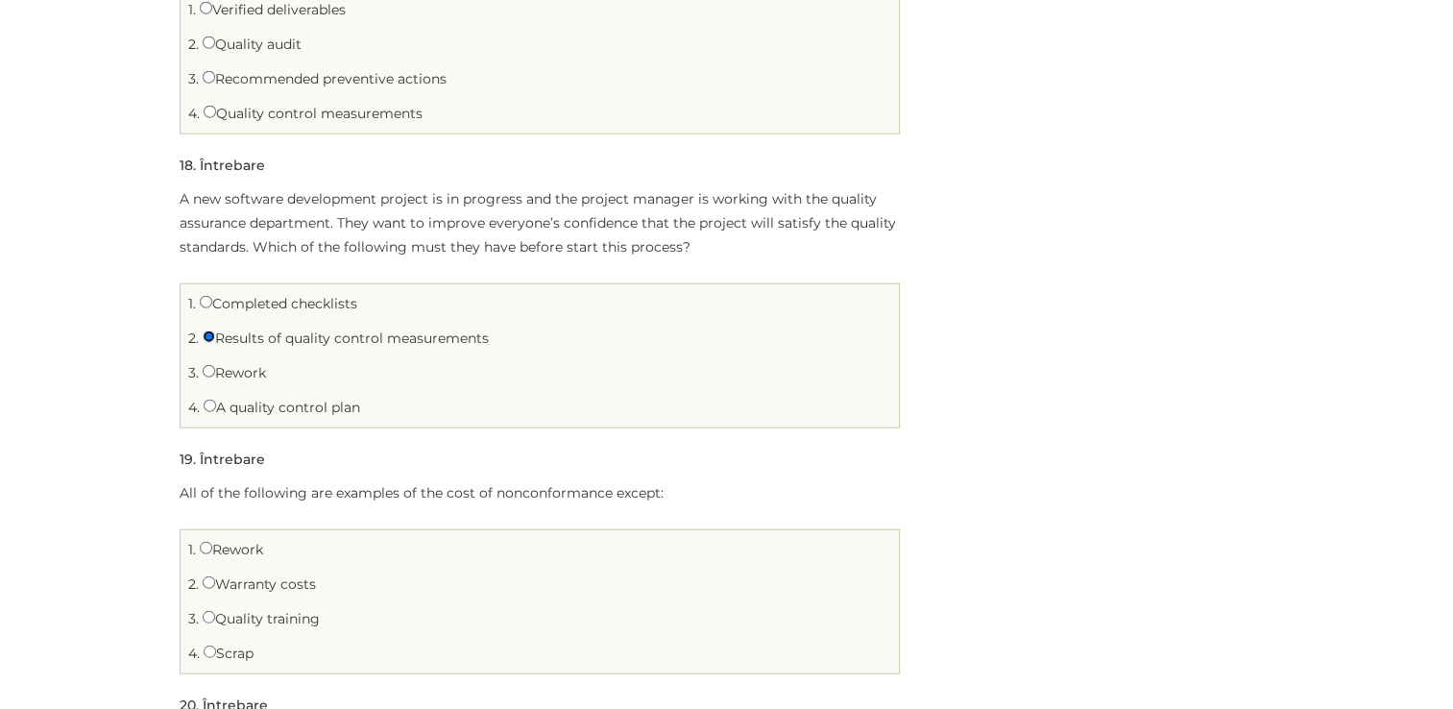
scroll to position [4800, 0]
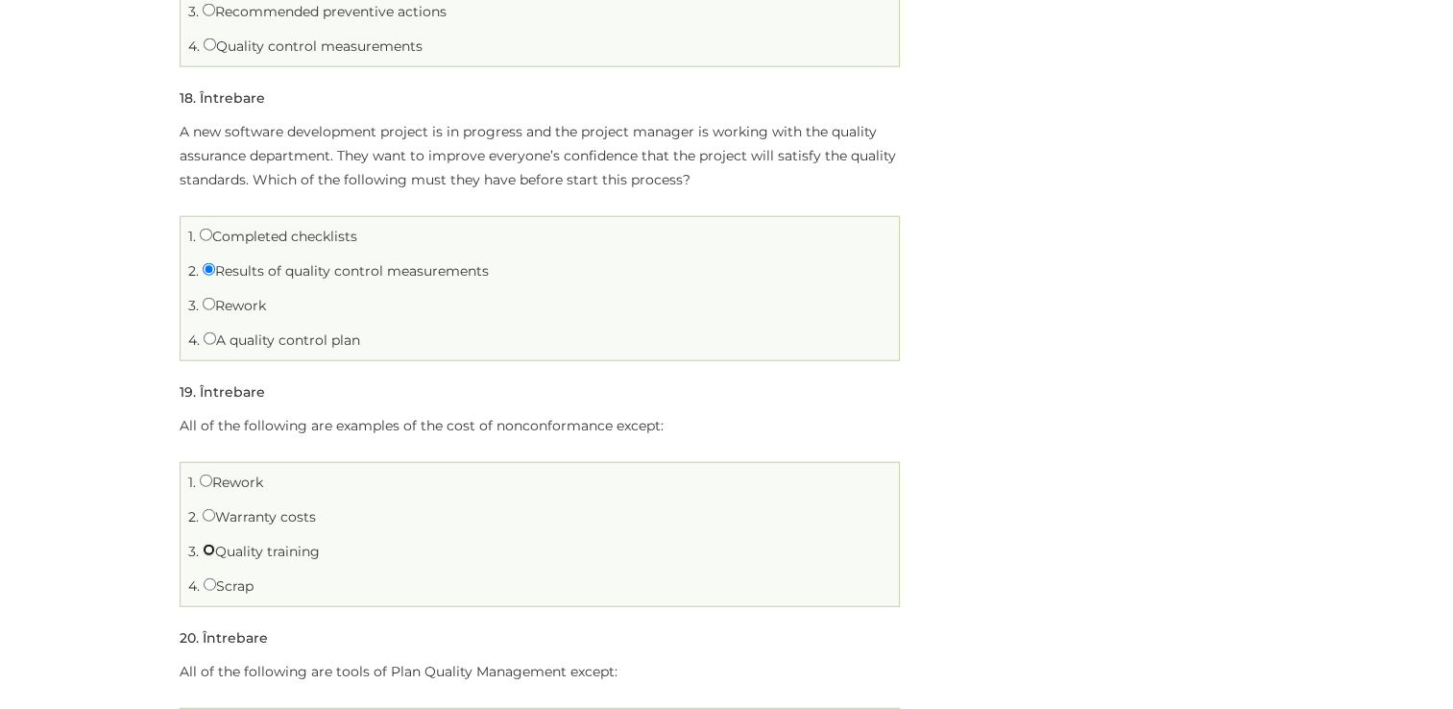
click at [209, 546] on input "Quality training" at bounding box center [209, 549] width 12 height 12
radio input "true"
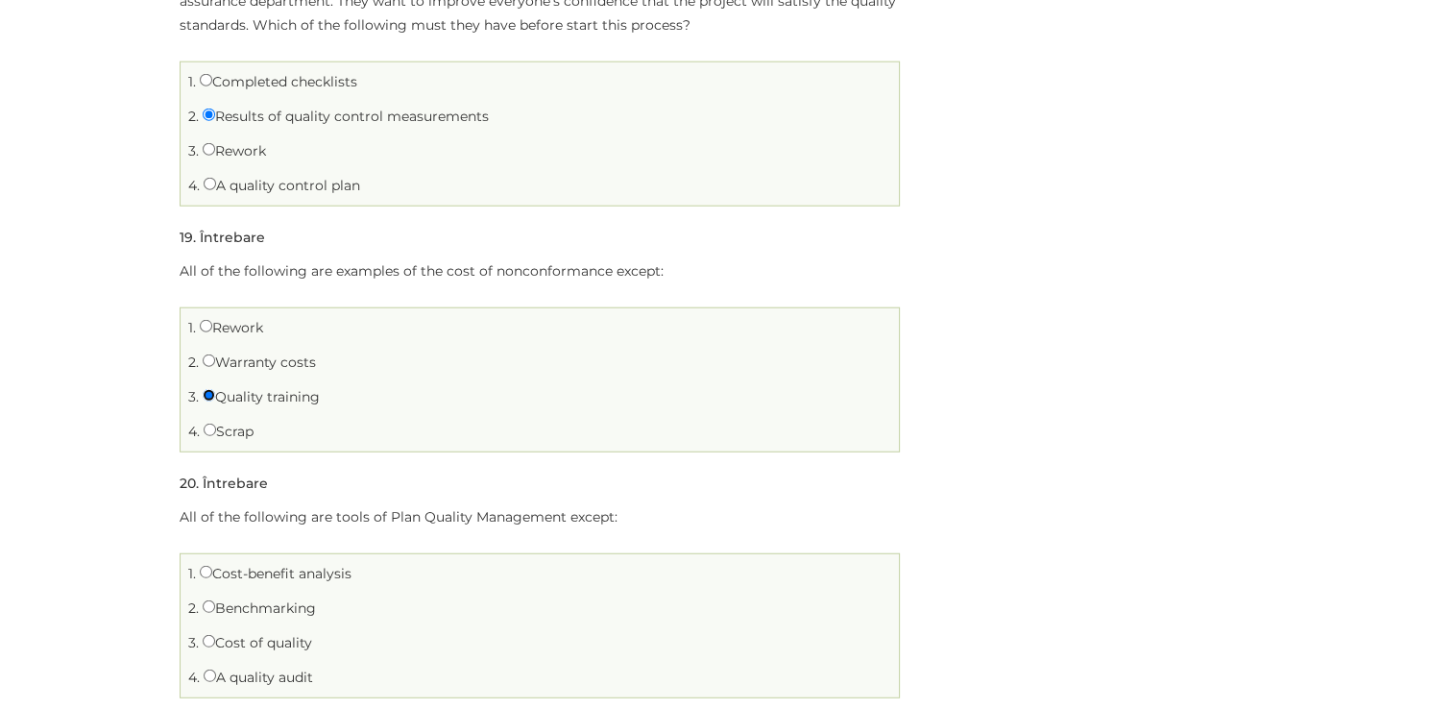
scroll to position [5184, 0]
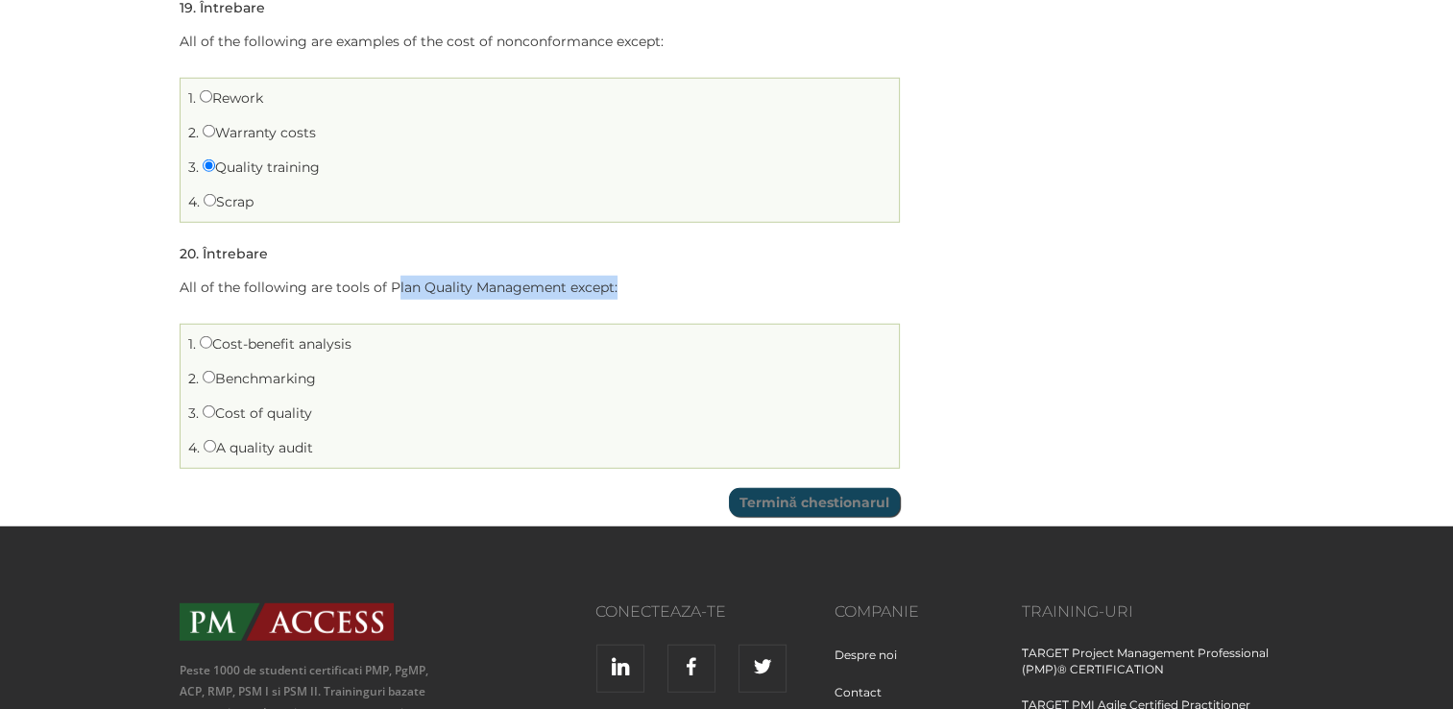
drag, startPoint x: 396, startPoint y: 284, endPoint x: 622, endPoint y: 284, distance: 226.6
click at [622, 284] on p "All of the following are tools of Plan Quality Management except:" at bounding box center [540, 288] width 720 height 24
click at [203, 336] on input "Cost-benefit analysis" at bounding box center [206, 342] width 12 height 12
radio input "true"
click at [206, 440] on input "A quality audit" at bounding box center [210, 446] width 12 height 12
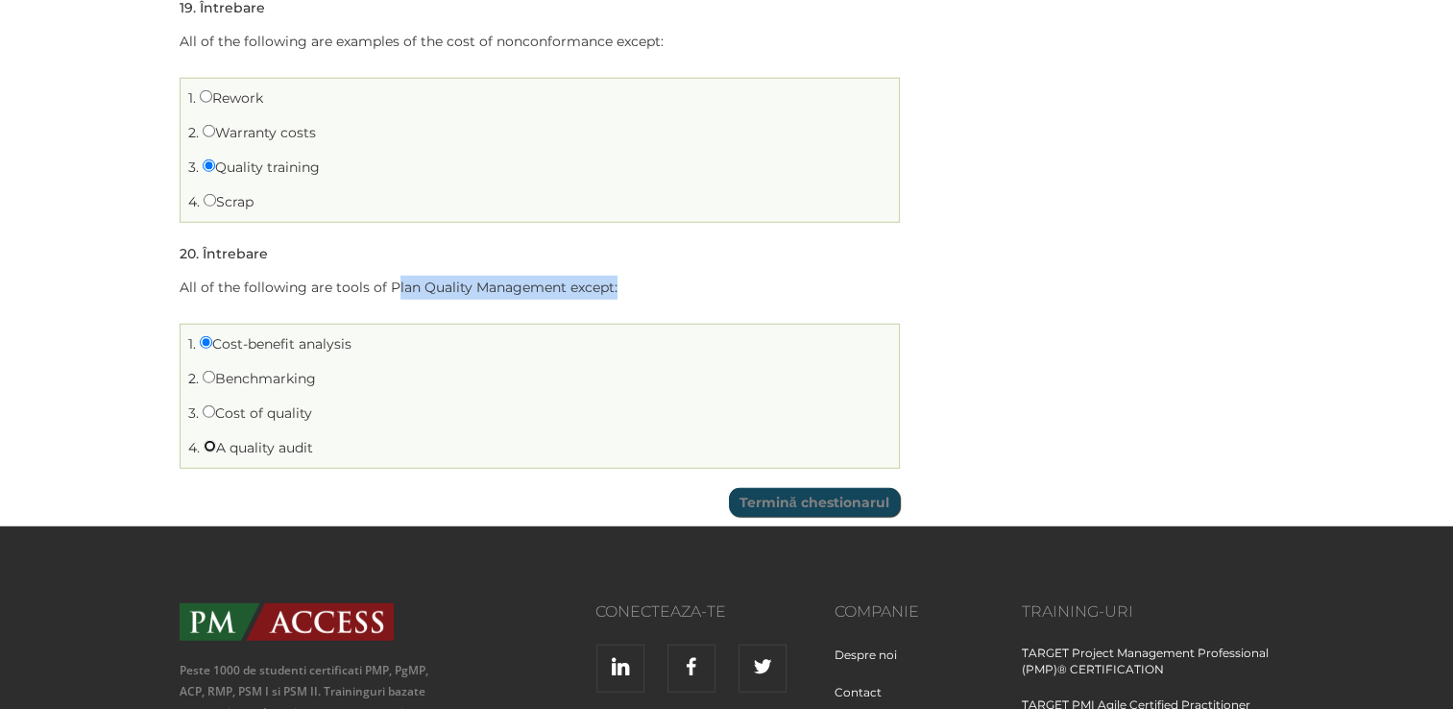
radio input "true"
